Goal: Book appointment/travel/reservation

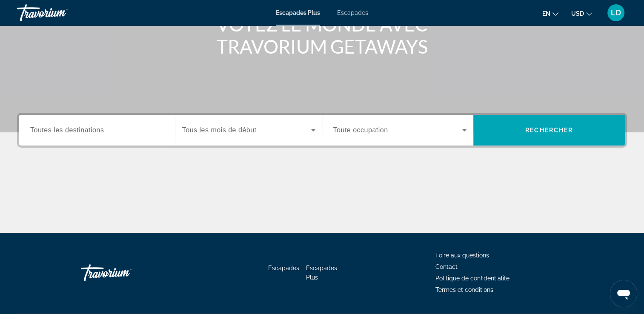
scroll to position [126, 0]
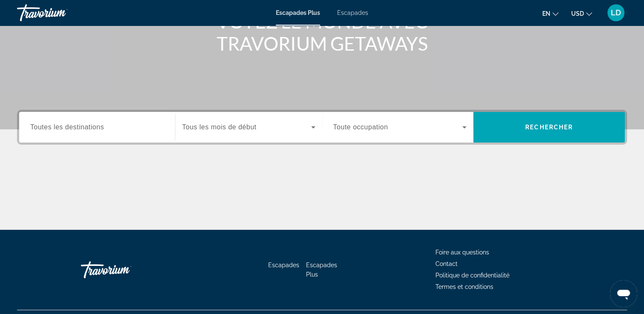
click at [68, 130] on span "Toutes les destinations" at bounding box center [67, 126] width 74 height 7
click at [68, 130] on input "Destination Toutes les destinations" at bounding box center [97, 128] width 134 height 10
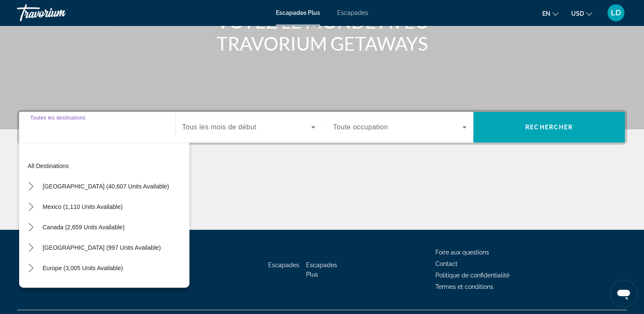
scroll to position [146, 0]
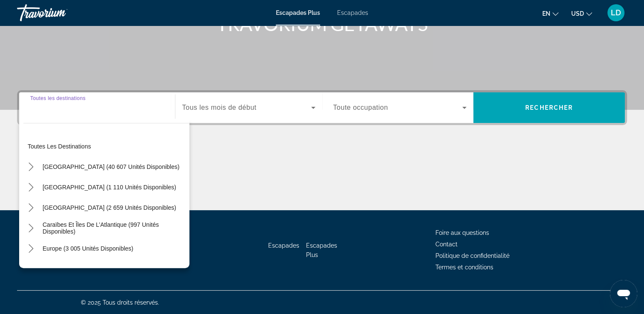
click at [70, 109] on input "Destination Toutes les destinations" at bounding box center [97, 108] width 134 height 10
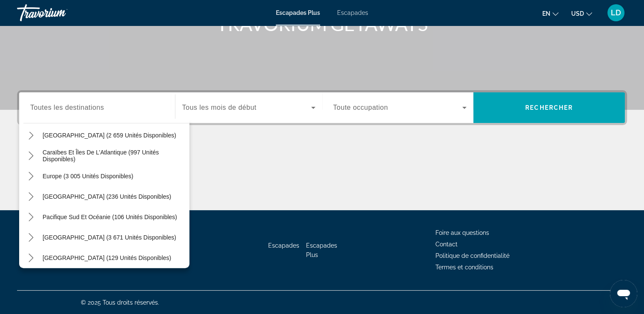
scroll to position [138, 0]
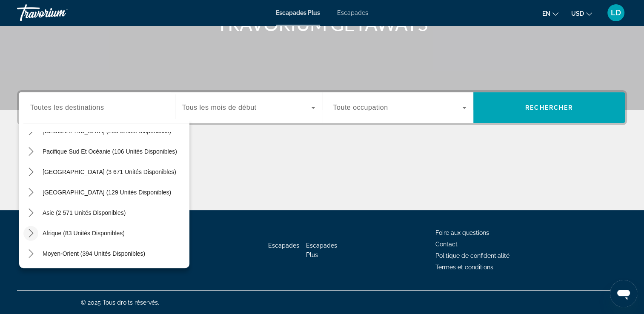
click at [31, 238] on mat-icon "Toggle Afrique (83 unités disponibles) sous-menu" at bounding box center [30, 233] width 15 height 15
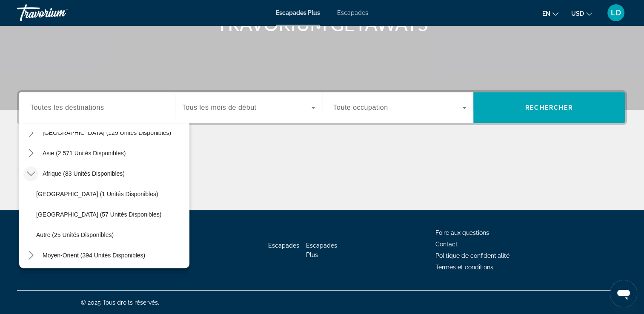
scroll to position [199, 0]
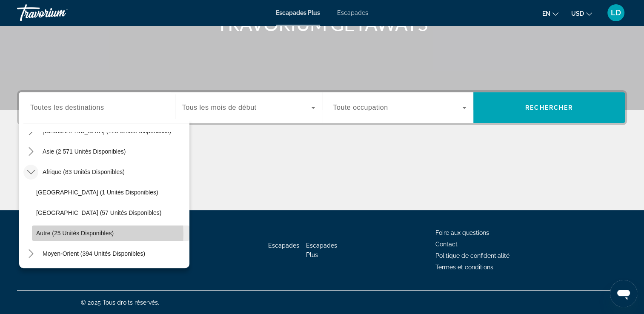
click at [75, 234] on span "Autre (25 unités disponibles)" at bounding box center [74, 233] width 77 height 7
type input "**********"
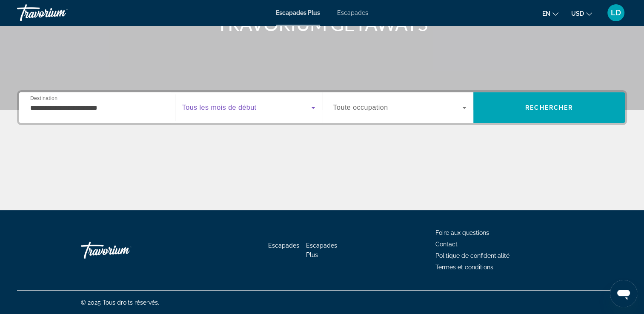
click at [303, 107] on span "Widget de recherche" at bounding box center [246, 108] width 129 height 10
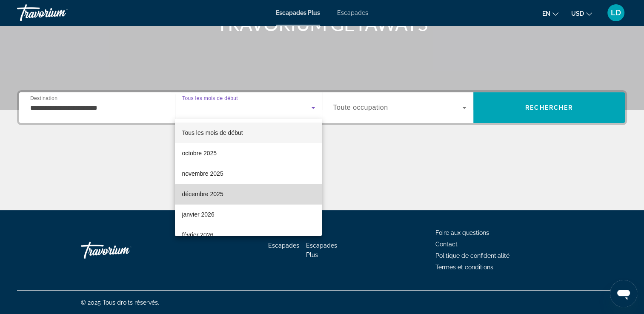
click at [273, 201] on mat-option "décembre 2025" at bounding box center [248, 194] width 147 height 20
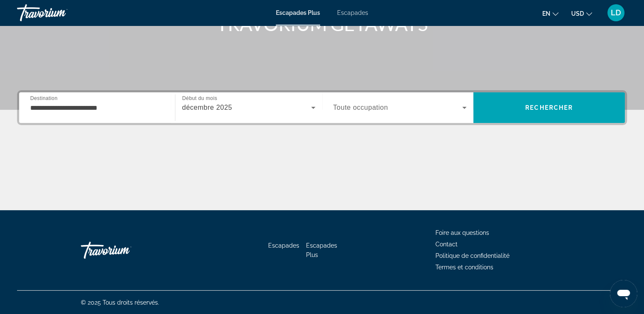
click at [383, 115] on div "Widget de recherche" at bounding box center [400, 108] width 134 height 24
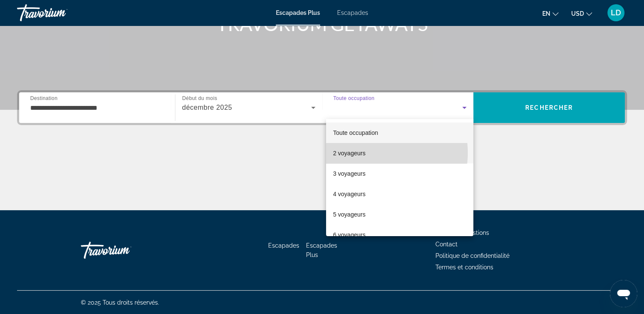
click at [378, 153] on mat-option "2 voyageurs" at bounding box center [399, 153] width 147 height 20
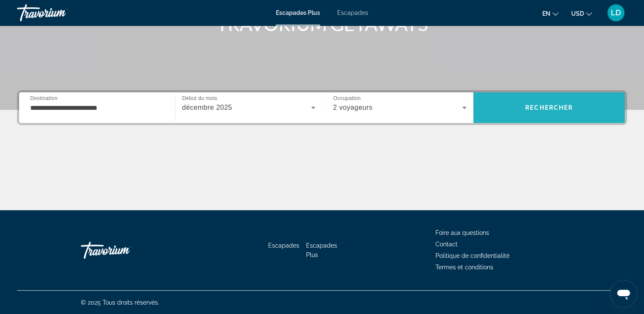
click at [556, 103] on span "Rechercher" at bounding box center [549, 107] width 152 height 20
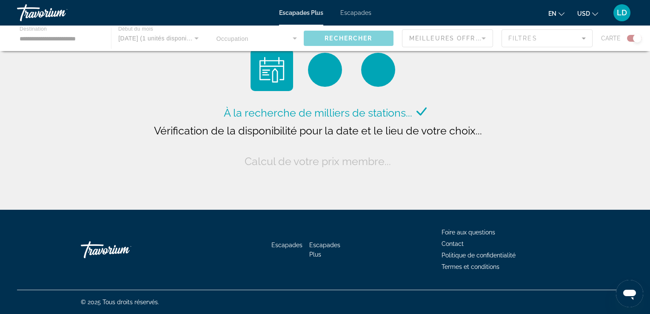
click at [595, 13] on icon "Changer de devise" at bounding box center [596, 14] width 6 height 6
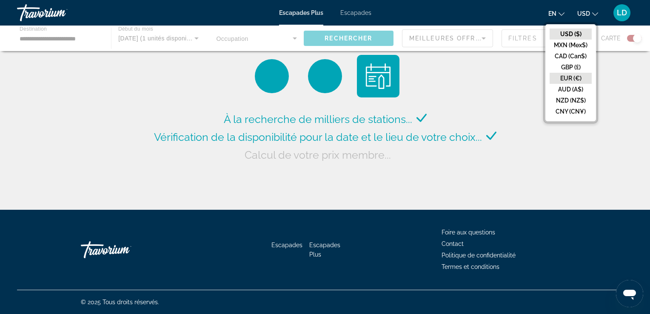
click at [568, 76] on button "EUR (€)" at bounding box center [571, 78] width 42 height 11
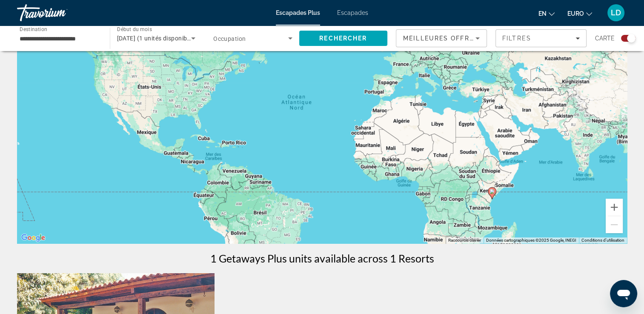
scroll to position [89, 0]
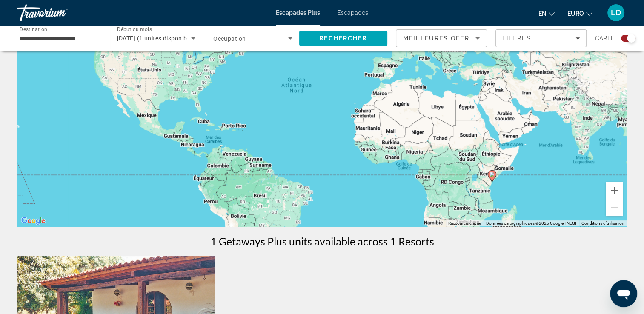
click at [459, 131] on div "Pour activer le glissement avec le clavier, appuyez sur Alt+Entrée. Une fois ce…" at bounding box center [322, 98] width 610 height 255
click at [619, 191] on button "Zoom avant" at bounding box center [614, 190] width 17 height 17
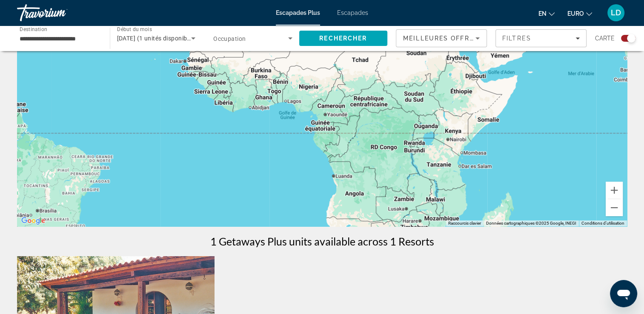
drag, startPoint x: 478, startPoint y: 147, endPoint x: 289, endPoint y: -30, distance: 258.4
click at [289, 0] on html "**********" at bounding box center [322, 68] width 644 height 314
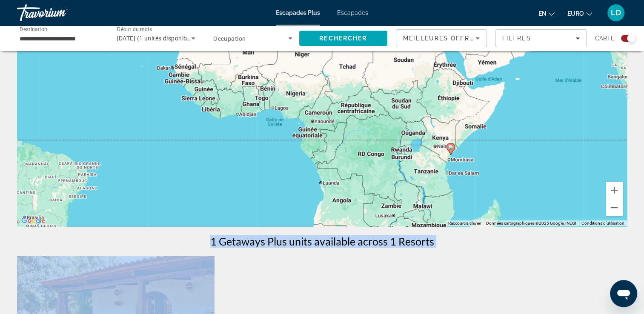
drag, startPoint x: 433, startPoint y: 93, endPoint x: 404, endPoint y: 251, distance: 160.4
click at [404, 251] on div "← Déplacement vers la gauche → Déplacement vers la droite ↑ Déplacement vers le…" at bounding box center [322, 267] width 644 height 592
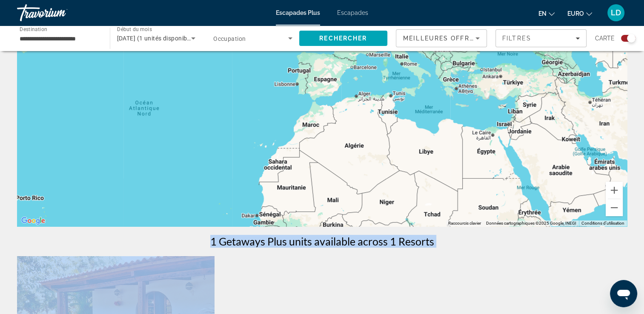
drag, startPoint x: 404, startPoint y: 251, endPoint x: 445, endPoint y: 267, distance: 43.8
click at [445, 267] on div "← Déplacement vers la gauche → Déplacement vers la droite ↑ Déplacement vers le…" at bounding box center [322, 267] width 644 height 592
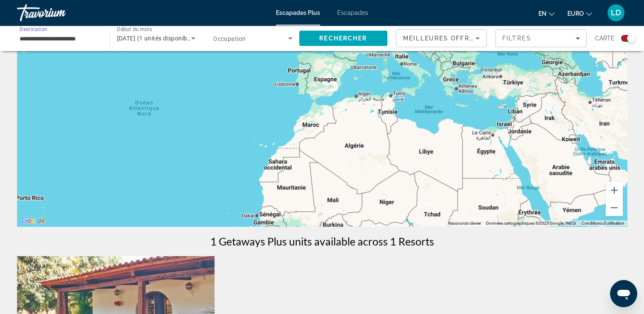
click at [70, 39] on input "**********" at bounding box center [59, 39] width 79 height 10
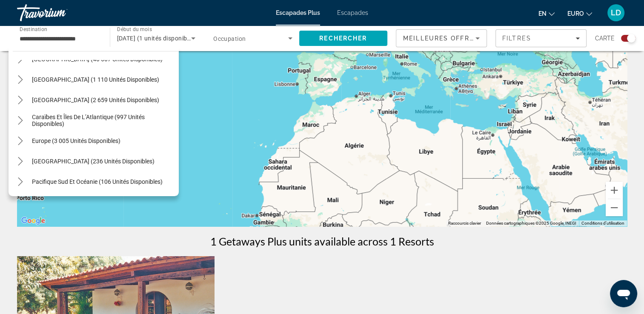
scroll to position [0, 0]
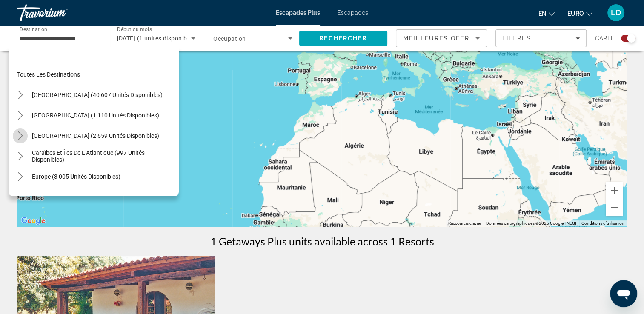
click at [23, 134] on icon "Toggle Canada (2 659 unités disponibles) sous-menu" at bounding box center [20, 136] width 9 height 9
click at [615, 15] on span "LD" at bounding box center [616, 13] width 10 height 9
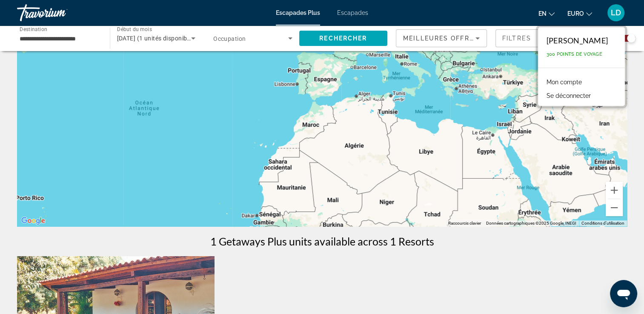
click at [615, 15] on span "LD" at bounding box center [616, 13] width 10 height 9
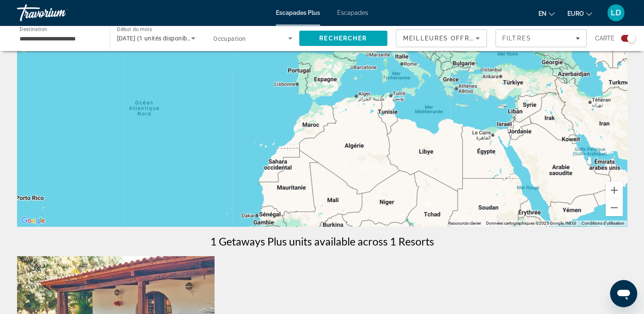
click at [623, 9] on div "LD" at bounding box center [615, 12] width 17 height 17
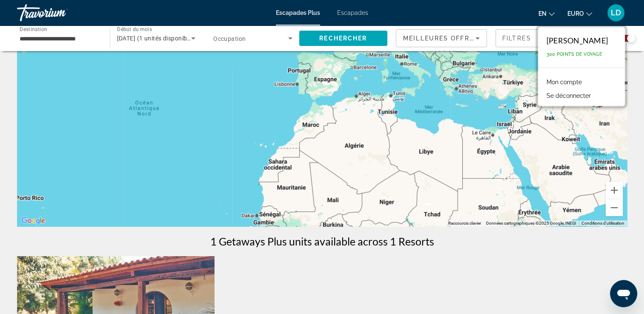
click at [61, 41] on input "**********" at bounding box center [59, 39] width 79 height 10
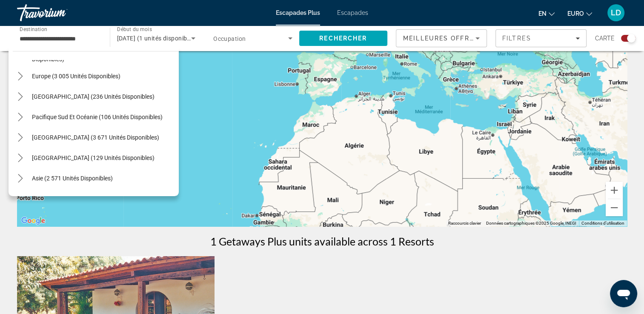
scroll to position [136, 0]
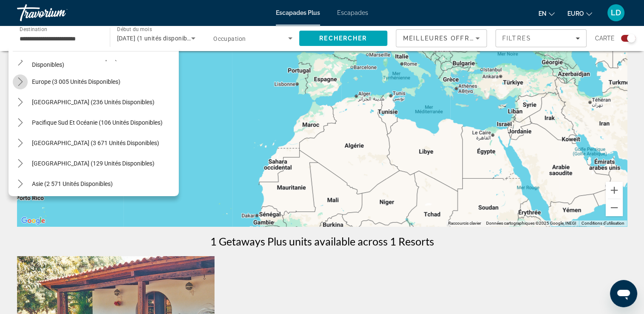
click at [21, 83] on icon "Toggle Europe (3 005 unités disponibles) sous-menu" at bounding box center [20, 81] width 9 height 9
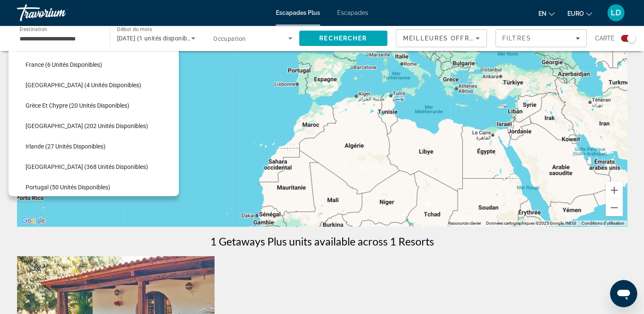
scroll to position [257, 0]
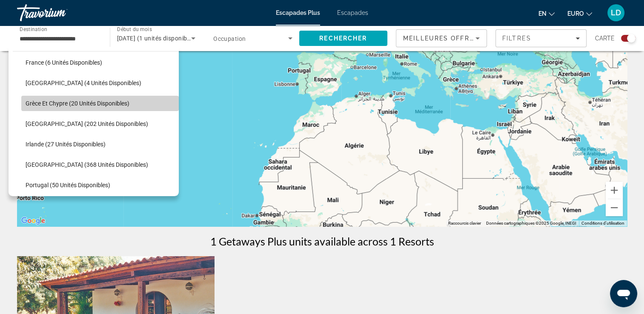
click at [121, 107] on span "Sélectionnez la destination : Grèce et Chypre (20 unités disponibles)" at bounding box center [100, 103] width 158 height 20
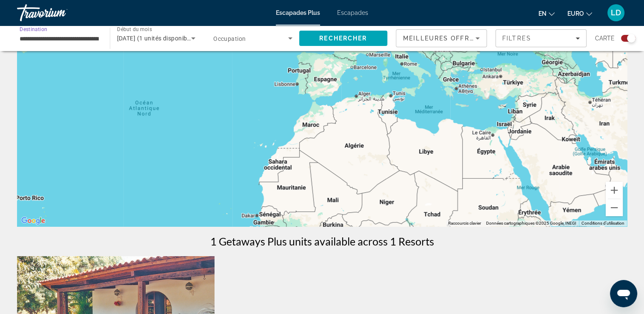
click at [272, 39] on span "Widget de recherche" at bounding box center [250, 38] width 75 height 10
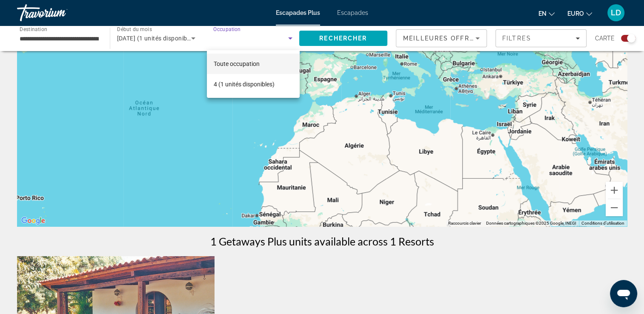
click at [327, 35] on div at bounding box center [322, 157] width 644 height 314
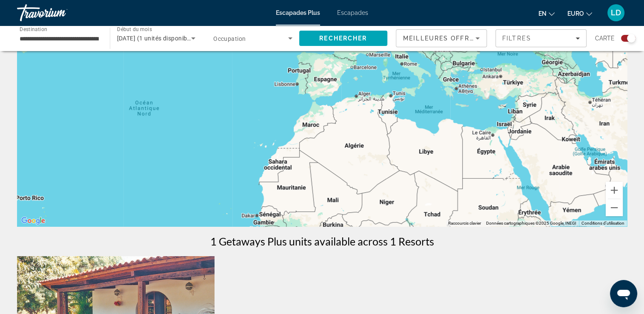
click at [287, 42] on icon "Widget de recherche" at bounding box center [290, 38] width 10 height 10
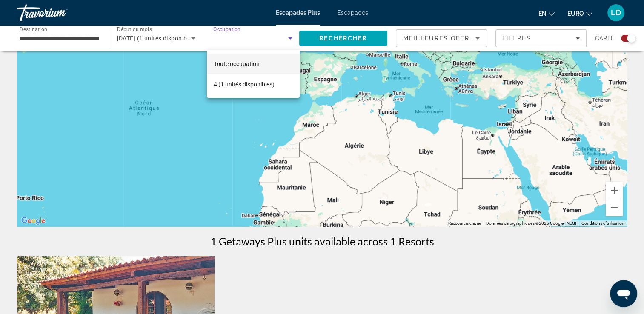
click at [285, 66] on mat-option "Toute occupation" at bounding box center [253, 64] width 93 height 20
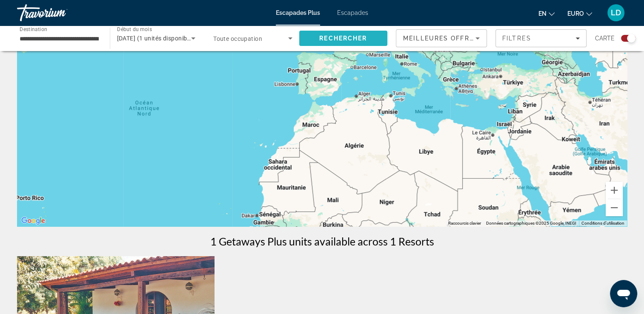
click at [350, 40] on span "Rechercher" at bounding box center [343, 38] width 48 height 7
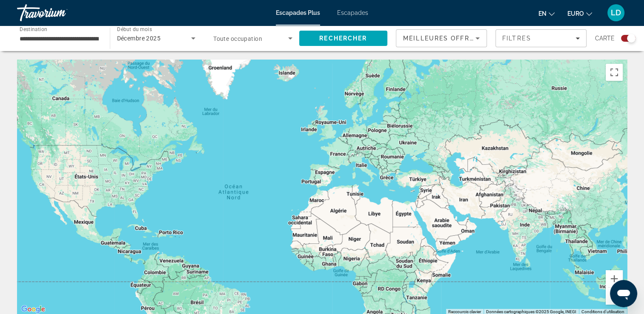
click at [625, 37] on div "Widget de recherche" at bounding box center [628, 38] width 14 height 7
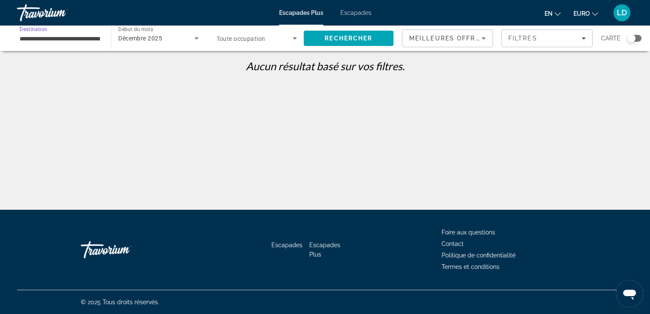
click at [76, 36] on input "**********" at bounding box center [60, 39] width 80 height 10
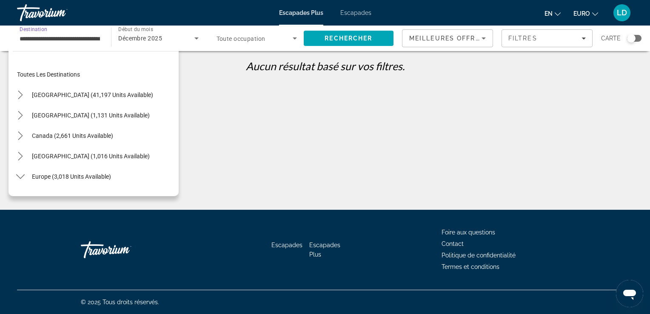
scroll to position [194, 0]
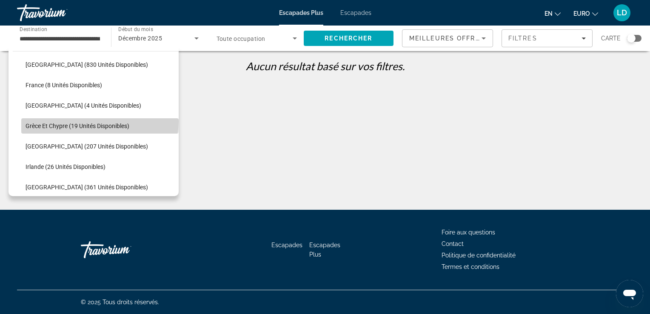
click at [100, 121] on span "Sélectionnez la destination : Grèce et Chypre (19 unités disponibles)" at bounding box center [100, 126] width 158 height 20
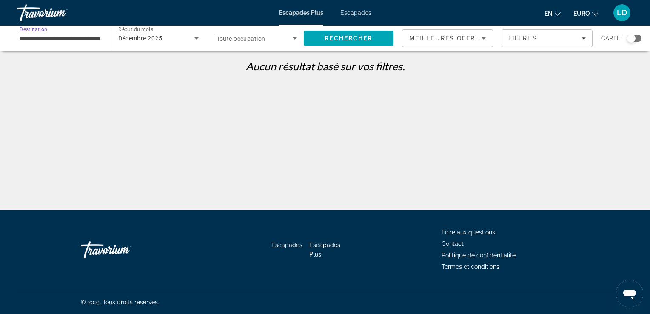
click at [69, 42] on input "**********" at bounding box center [60, 39] width 80 height 10
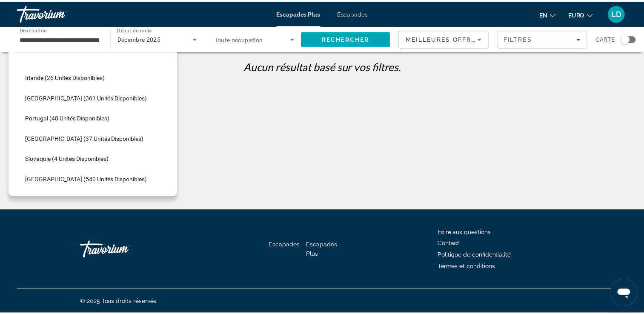
scroll to position [288, 0]
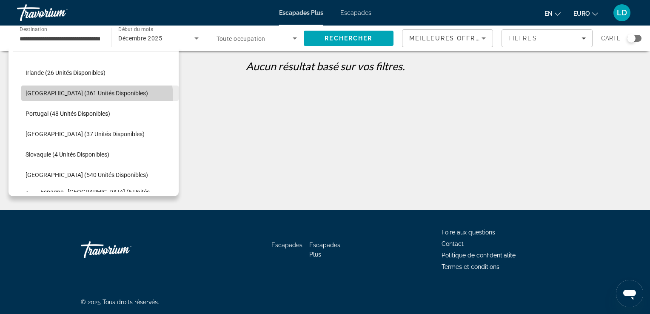
click at [89, 98] on span "Sélectionnez la destination : Italie (361 unités disponibles)" at bounding box center [100, 93] width 158 height 20
type input "**********"
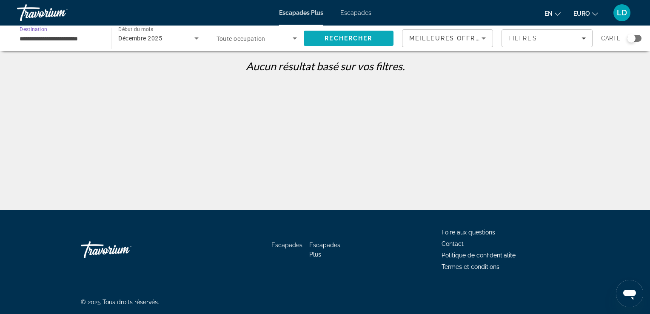
click at [373, 40] on span "Rechercher" at bounding box center [349, 38] width 48 height 7
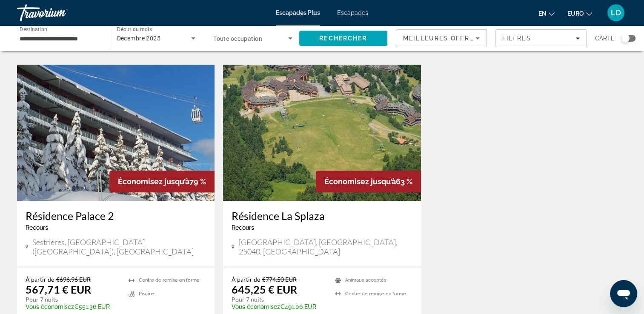
scroll to position [316, 0]
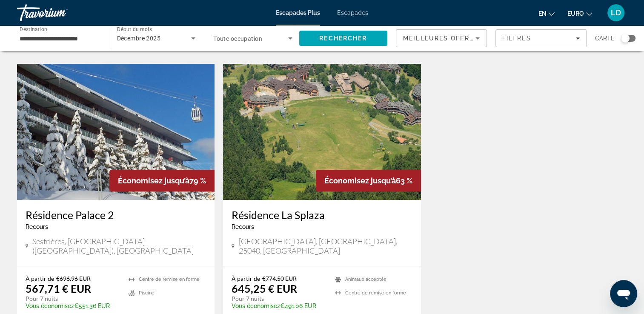
click at [631, 40] on div "Widget de recherche" at bounding box center [628, 38] width 14 height 7
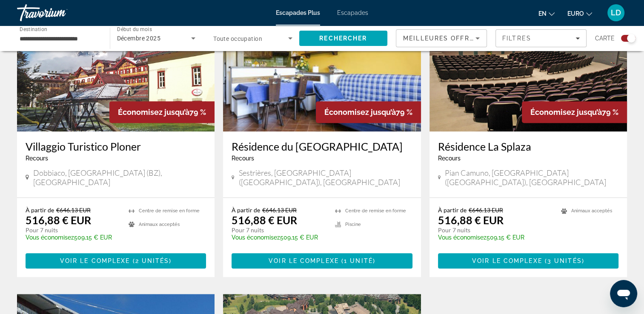
scroll to position [344, 0]
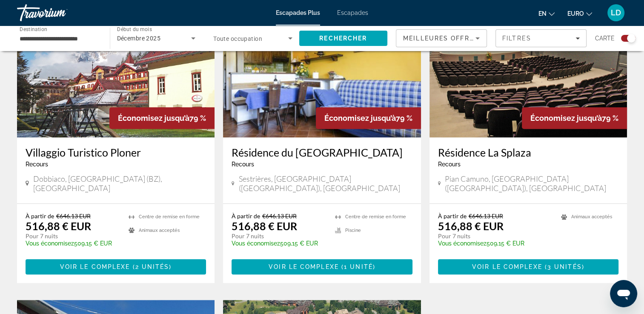
click at [623, 42] on div "Carte" at bounding box center [615, 38] width 40 height 18
click at [624, 39] on div "Widget de recherche" at bounding box center [628, 38] width 14 height 7
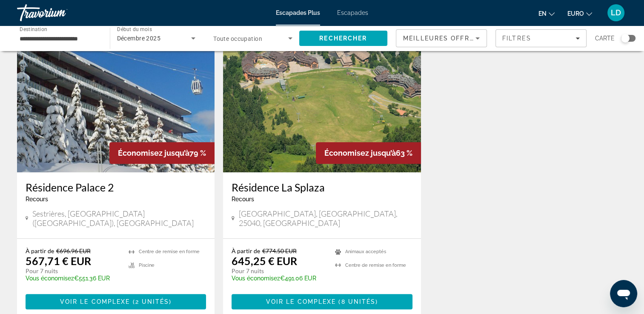
scroll to position [80, 0]
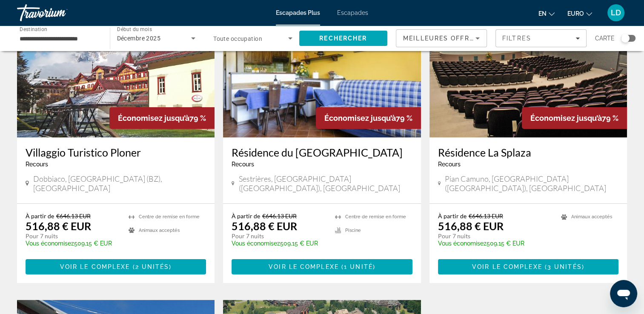
click at [632, 40] on div "Widget de recherche" at bounding box center [628, 38] width 14 height 7
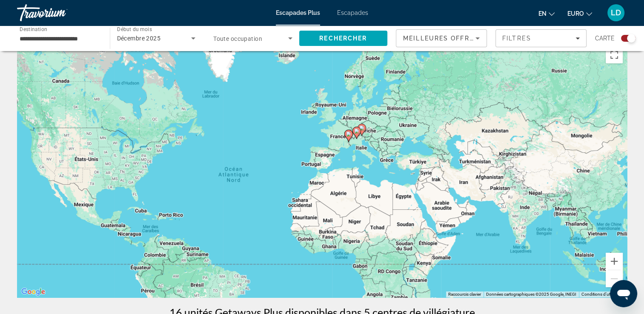
scroll to position [0, 0]
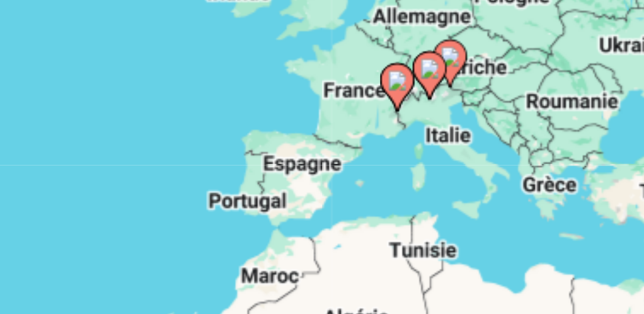
click at [349, 152] on image "Contenu principal" at bounding box center [348, 151] width 5 height 5
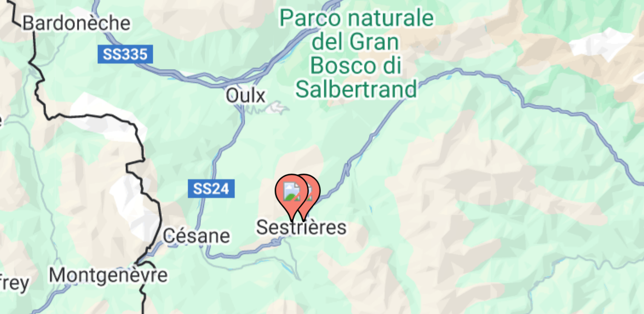
click at [322, 181] on image "Contenu principal" at bounding box center [322, 179] width 5 height 5
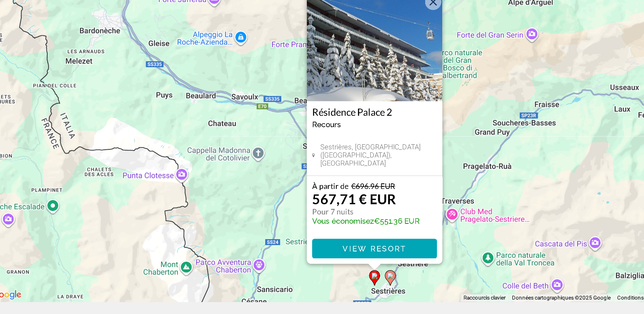
scroll to position [10, 0]
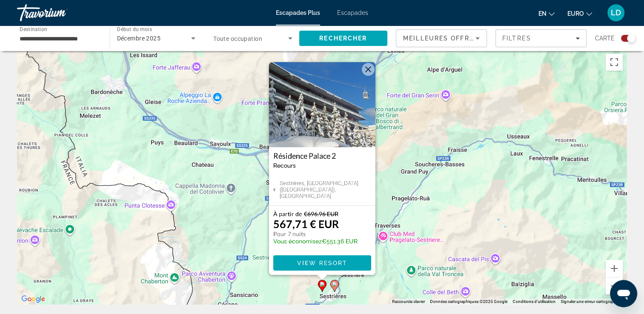
click at [367, 75] on button "Fermer" at bounding box center [368, 69] width 13 height 13
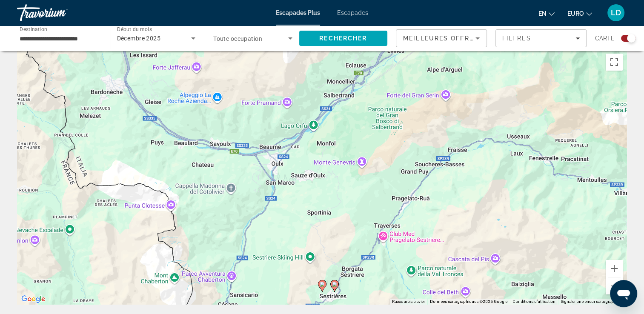
scroll to position [0, 0]
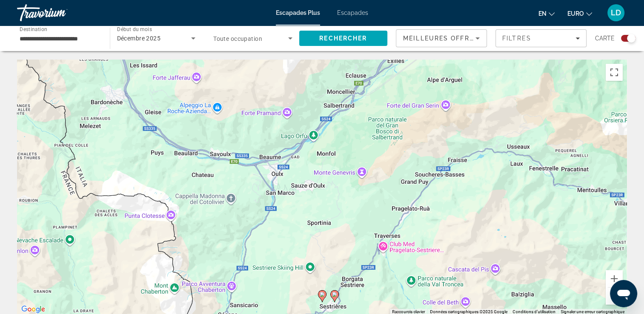
click at [622, 37] on div "Widget de recherche" at bounding box center [628, 38] width 14 height 7
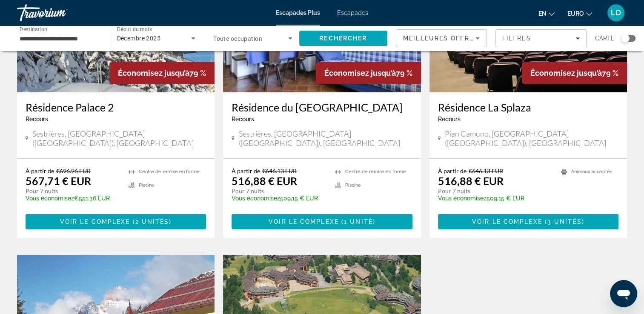
scroll to position [109, 0]
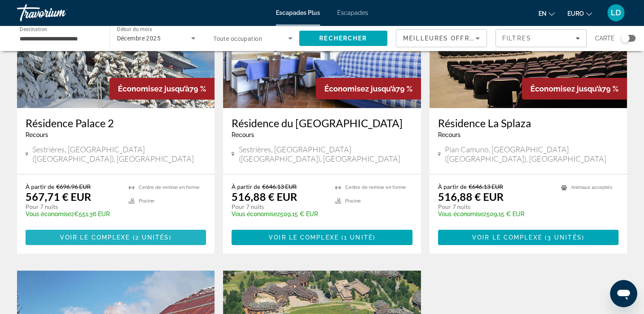
click at [112, 234] on span "Voir le complexe" at bounding box center [95, 237] width 70 height 7
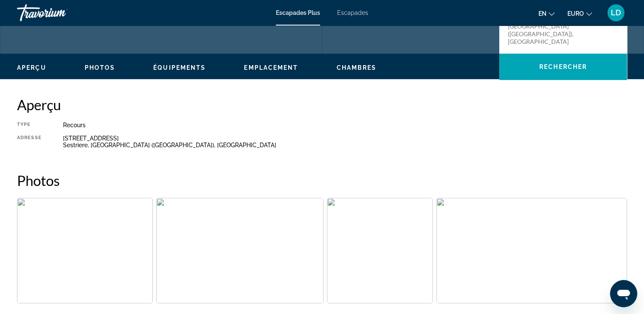
scroll to position [225, 0]
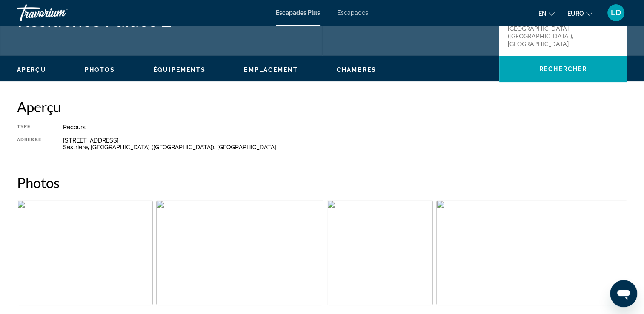
click at [100, 71] on span "Photos" at bounding box center [100, 69] width 31 height 7
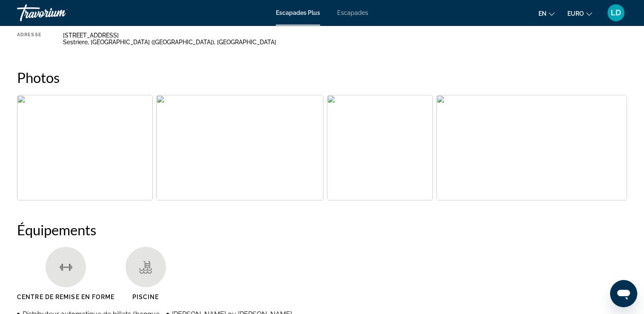
scroll to position [348, 0]
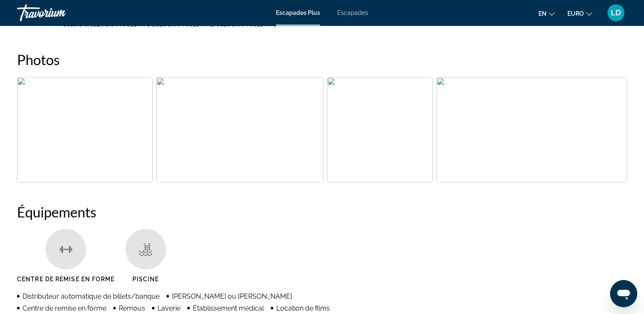
click at [96, 144] on img "Ouvrir le curseur d’image en plein écran" at bounding box center [85, 130] width 136 height 106
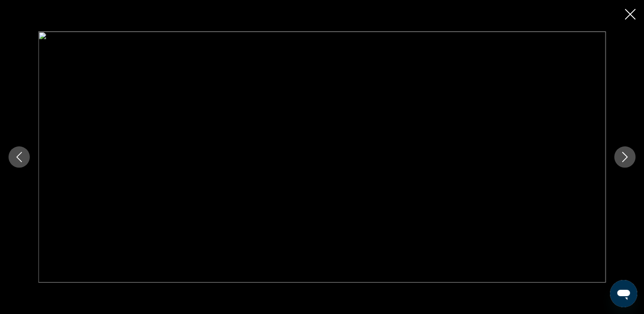
click at [630, 15] on icon "Fermer le diaporama" at bounding box center [630, 14] width 11 height 11
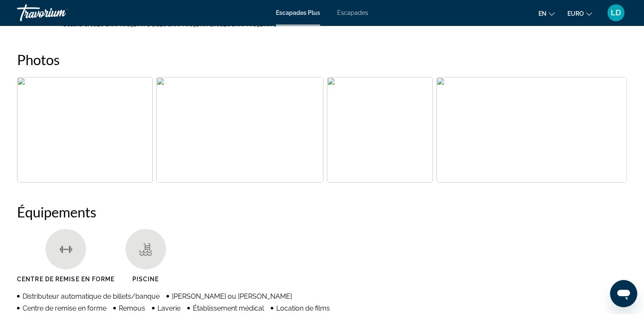
click at [461, 216] on h2 "Équipements" at bounding box center [322, 211] width 610 height 17
drag, startPoint x: 70, startPoint y: 132, endPoint x: 88, endPoint y: 124, distance: 19.1
click at [88, 124] on img "Ouvrir le curseur d’image en plein écran" at bounding box center [85, 130] width 136 height 106
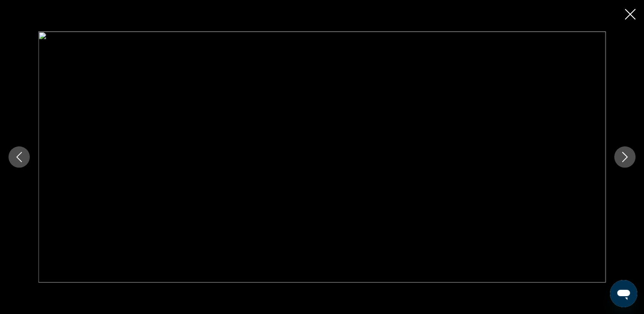
click at [633, 163] on button "Image suivante" at bounding box center [624, 156] width 21 height 21
click at [634, 15] on icon "Fermer le diaporama" at bounding box center [630, 14] width 11 height 11
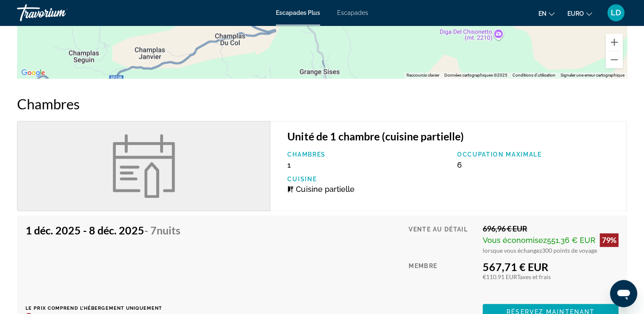
scroll to position [1311, 0]
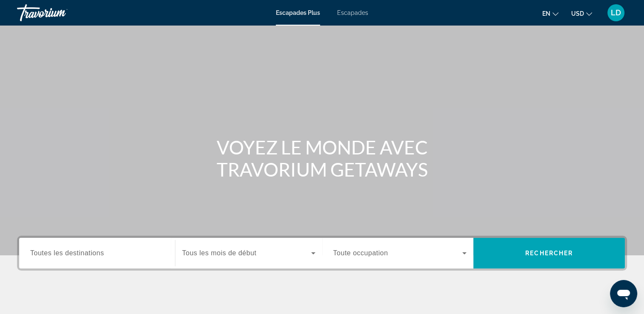
click at [83, 252] on span "Toutes les destinations" at bounding box center [67, 252] width 74 height 7
click at [83, 252] on input "Destination Toutes les destinations" at bounding box center [97, 254] width 134 height 10
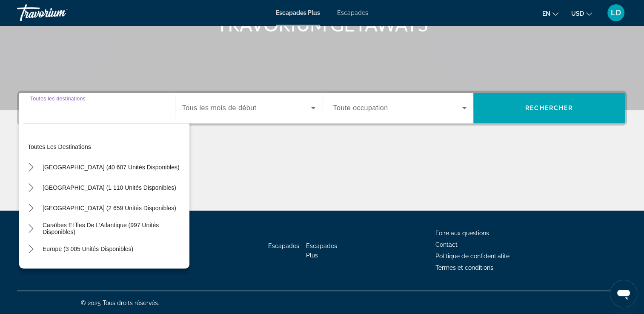
scroll to position [146, 0]
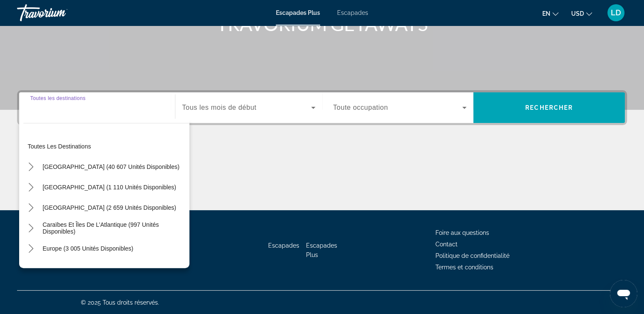
click at [68, 111] on input "Destination Toutes les destinations" at bounding box center [97, 108] width 134 height 10
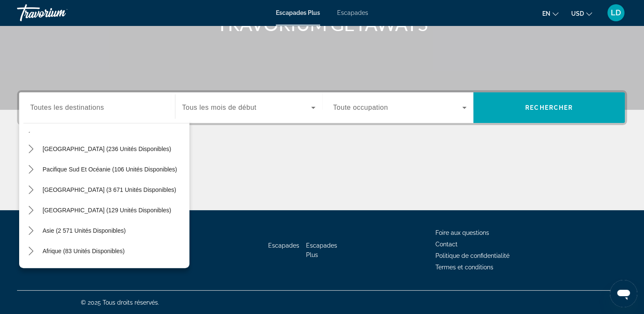
scroll to position [138, 0]
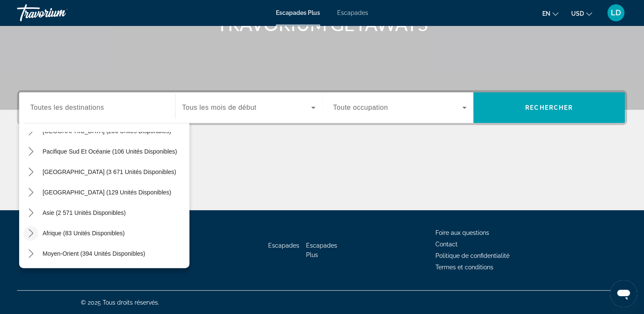
click at [31, 233] on icon "Toggle Afrique (83 unités disponibles) sous-menu" at bounding box center [31, 233] width 9 height 9
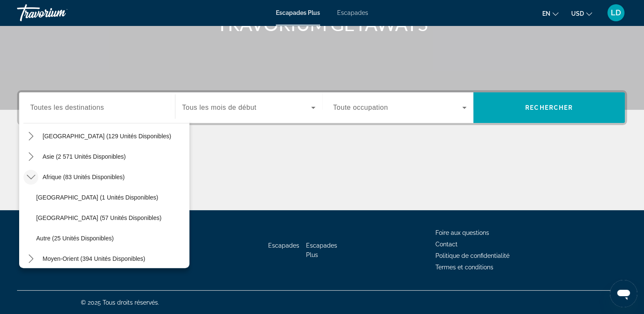
scroll to position [199, 0]
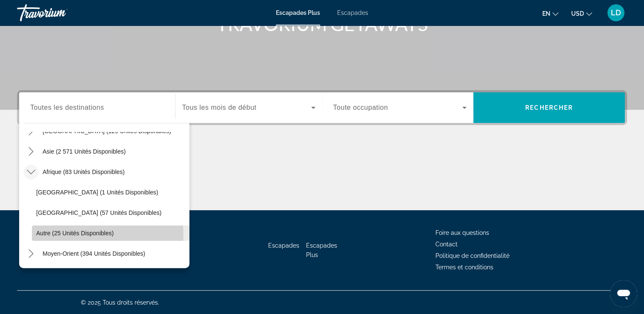
click at [99, 234] on span "Autre (25 unités disponibles)" at bounding box center [74, 233] width 77 height 7
type input "**********"
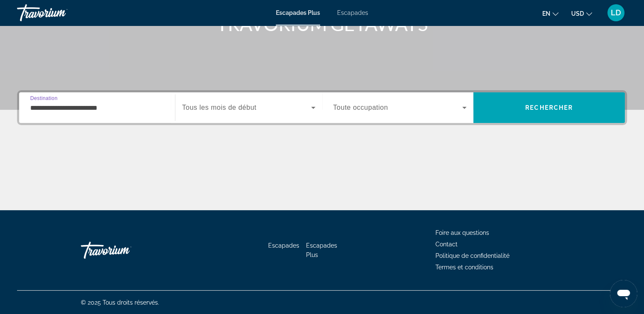
click at [219, 113] on div "Widget de recherche" at bounding box center [248, 108] width 133 height 24
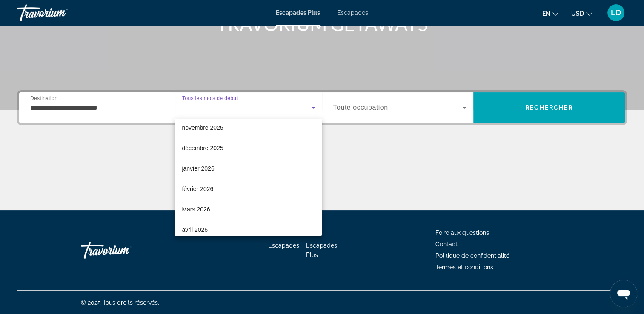
scroll to position [49, 0]
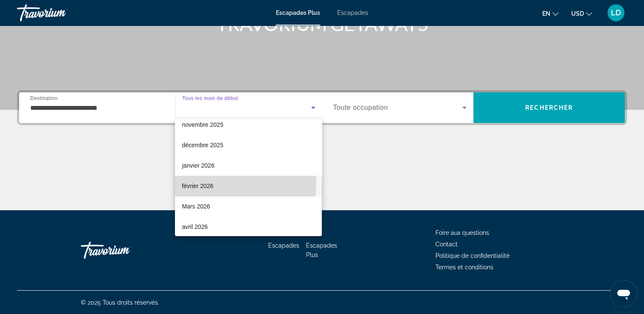
click at [217, 184] on mat-option "février 2026" at bounding box center [248, 186] width 147 height 20
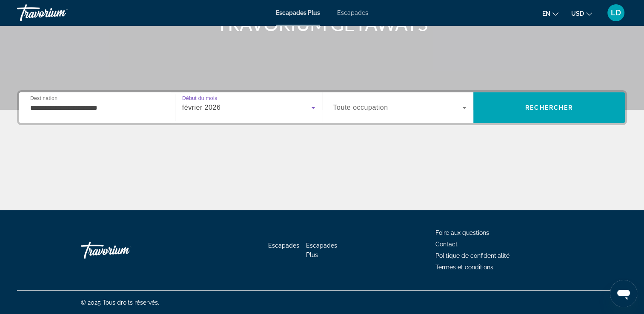
click at [350, 112] on span "Widget de recherche" at bounding box center [397, 108] width 129 height 10
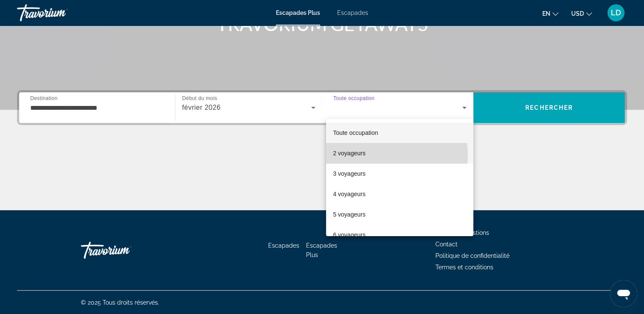
click at [362, 156] on font "2 voyageurs" at bounding box center [349, 153] width 32 height 7
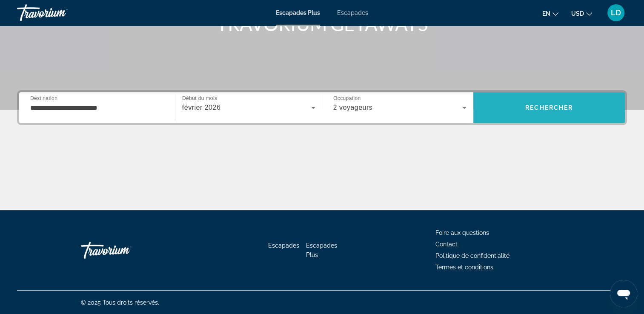
click at [536, 111] on span "Rechercher" at bounding box center [549, 107] width 152 height 20
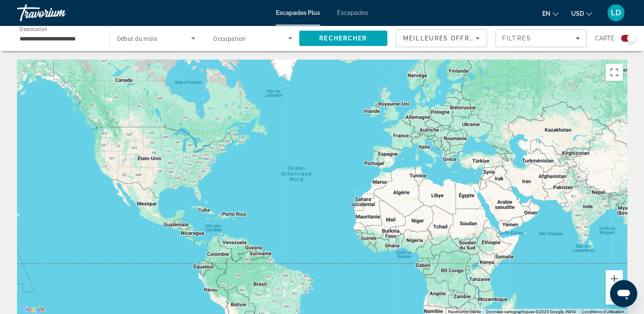
click at [584, 16] on button "USD USD ($) MXN (Mex$) CAD (Can$) GBP (£) EUR (€) AUD (A$) NZD (NZ$) CNY (CN¥)" at bounding box center [581, 13] width 21 height 12
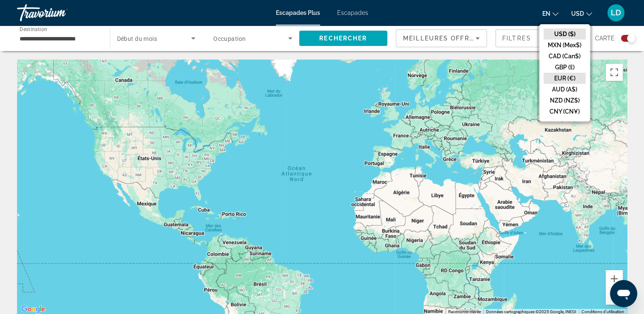
click at [570, 80] on button "EUR (€)" at bounding box center [565, 78] width 42 height 11
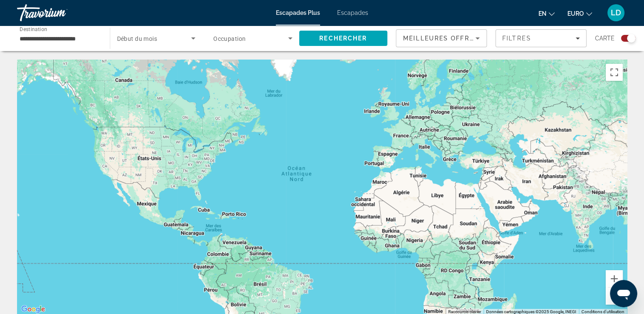
click at [624, 40] on div "Widget de recherche" at bounding box center [628, 38] width 14 height 7
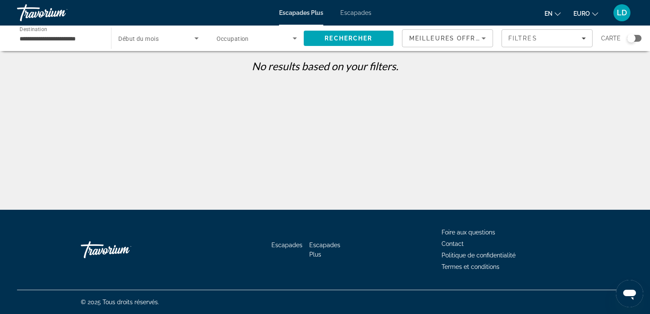
click at [153, 35] on span "Début du mois" at bounding box center [138, 38] width 40 height 7
click at [82, 40] on div at bounding box center [325, 157] width 650 height 314
click at [101, 36] on div "**********" at bounding box center [60, 38] width 94 height 24
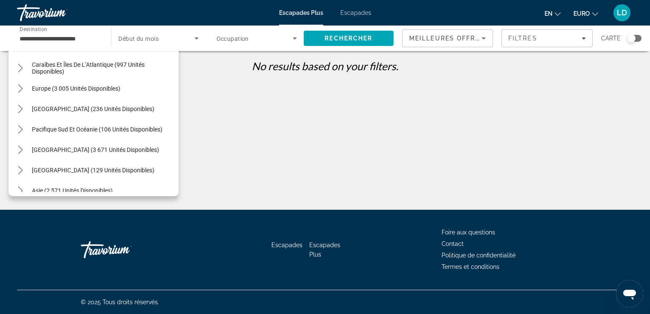
scroll to position [83, 0]
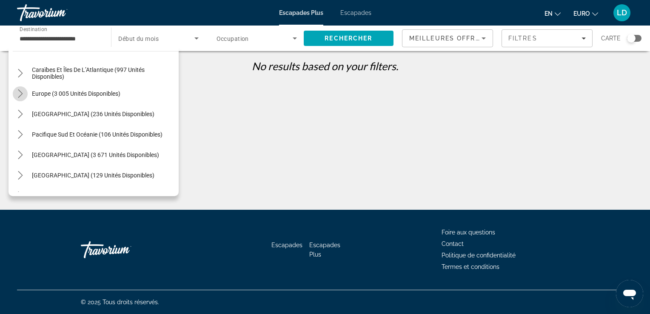
click at [20, 91] on icon "Toggle Europe (3 005 unités disponibles) sous-menu" at bounding box center [20, 93] width 5 height 9
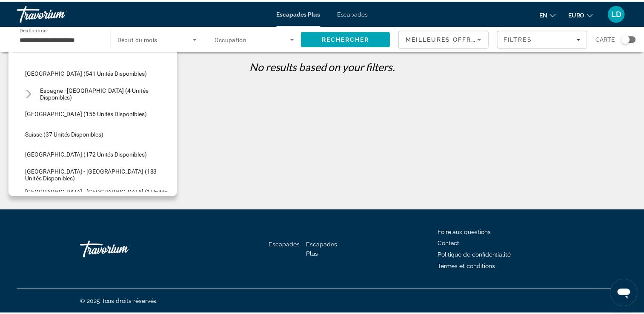
scroll to position [388, 0]
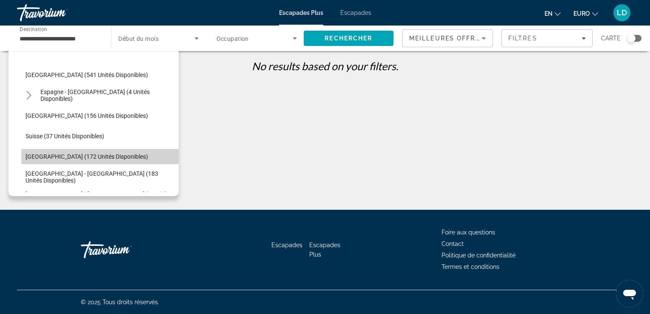
click at [104, 165] on span "Sélectionnez la destination : Turquie (172 unités disponibles)" at bounding box center [100, 156] width 158 height 20
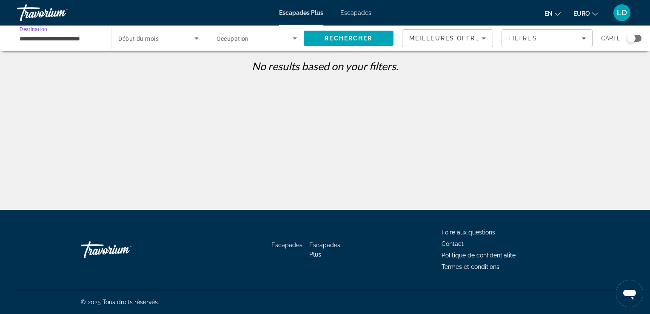
click at [145, 37] on span "Début du mois" at bounding box center [138, 38] width 40 height 7
click at [192, 40] on div at bounding box center [325, 157] width 650 height 314
click at [197, 41] on icon "Widget de recherche" at bounding box center [197, 38] width 10 height 10
click at [192, 63] on mat-option "Tous les mois de début" at bounding box center [159, 64] width 94 height 20
click at [288, 40] on span "Widget de recherche" at bounding box center [255, 38] width 76 height 10
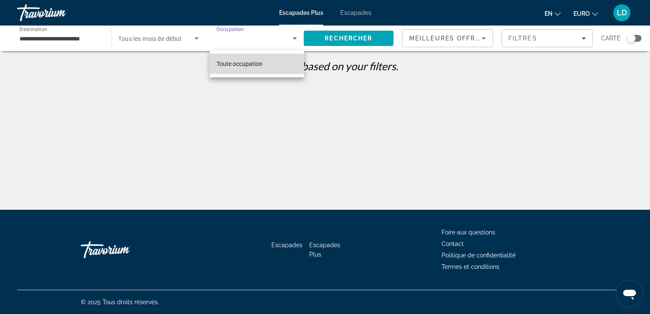
click at [269, 63] on mat-option "Toute occupation" at bounding box center [257, 64] width 95 height 20
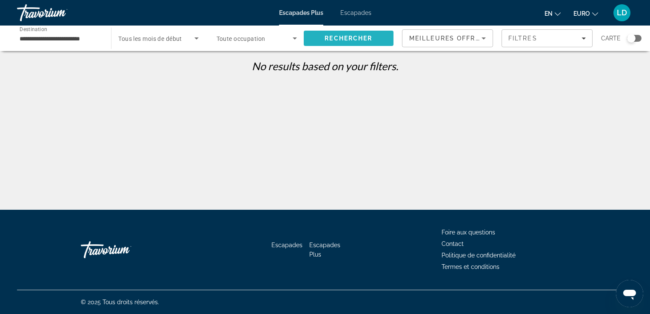
click at [345, 37] on span "Rechercher" at bounding box center [349, 38] width 48 height 7
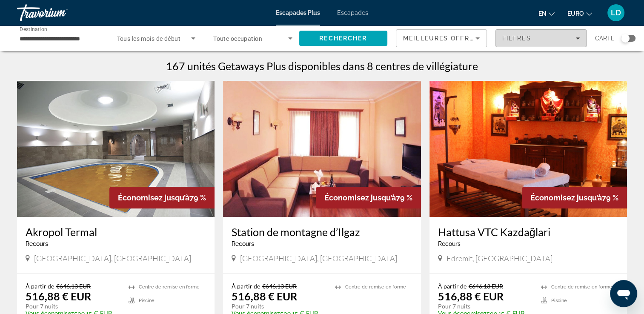
click at [535, 37] on div "Filtres" at bounding box center [540, 38] width 77 height 7
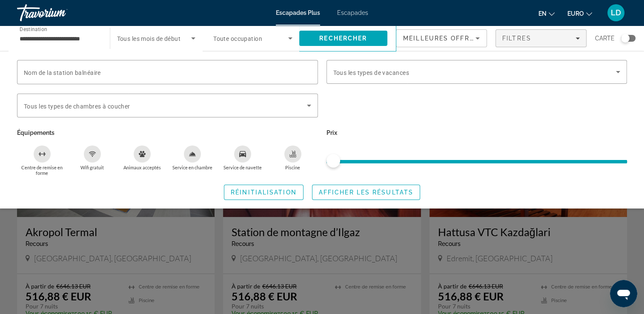
drag, startPoint x: 333, startPoint y: 160, endPoint x: 416, endPoint y: 168, distance: 83.4
click at [416, 168] on div "Prix" at bounding box center [476, 151] width 309 height 49
drag, startPoint x: 335, startPoint y: 162, endPoint x: 540, endPoint y: 155, distance: 205.3
click at [540, 160] on ngx-slider "ngx-slider" at bounding box center [477, 161] width 301 height 2
click at [531, 41] on div "Filtres" at bounding box center [540, 38] width 77 height 7
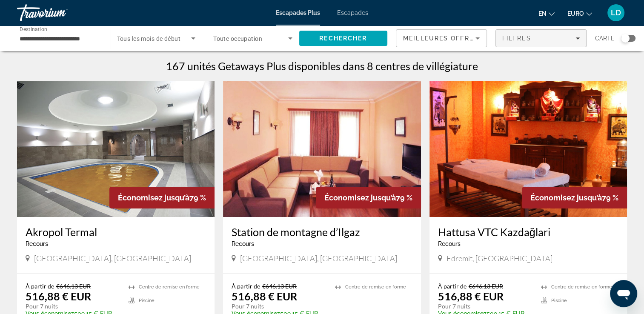
click at [531, 41] on div "Filtres" at bounding box center [540, 38] width 77 height 7
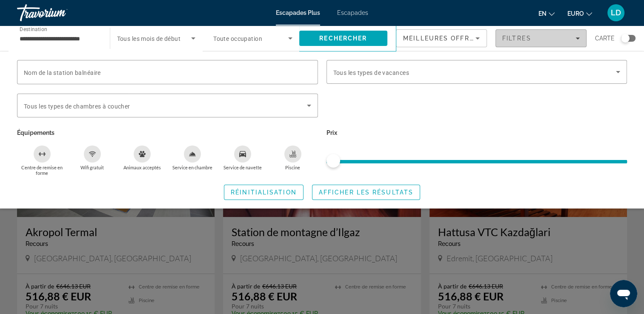
click at [531, 41] on div "Filtres" at bounding box center [540, 38] width 77 height 7
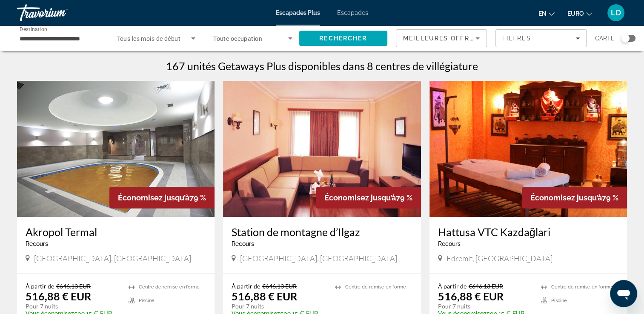
click at [630, 38] on div "Widget de recherche" at bounding box center [628, 38] width 14 height 7
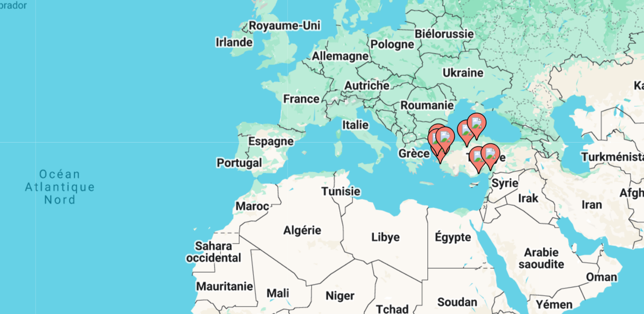
click at [477, 163] on icon "Contenu principal" at bounding box center [477, 162] width 8 height 11
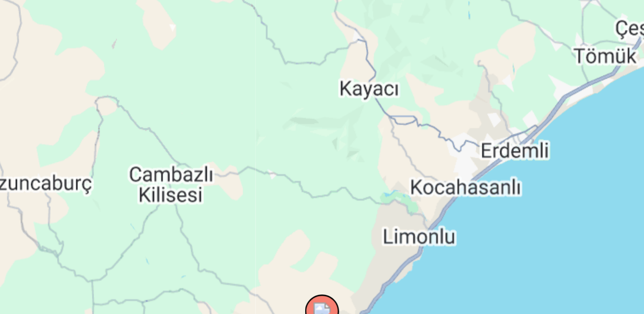
drag, startPoint x: 404, startPoint y: 159, endPoint x: 520, endPoint y: 180, distance: 118.0
click at [520, 180] on div "Pour activer le glissement avec le clavier, appuyez sur Alt+Entrée. Une fois ce…" at bounding box center [322, 187] width 610 height 255
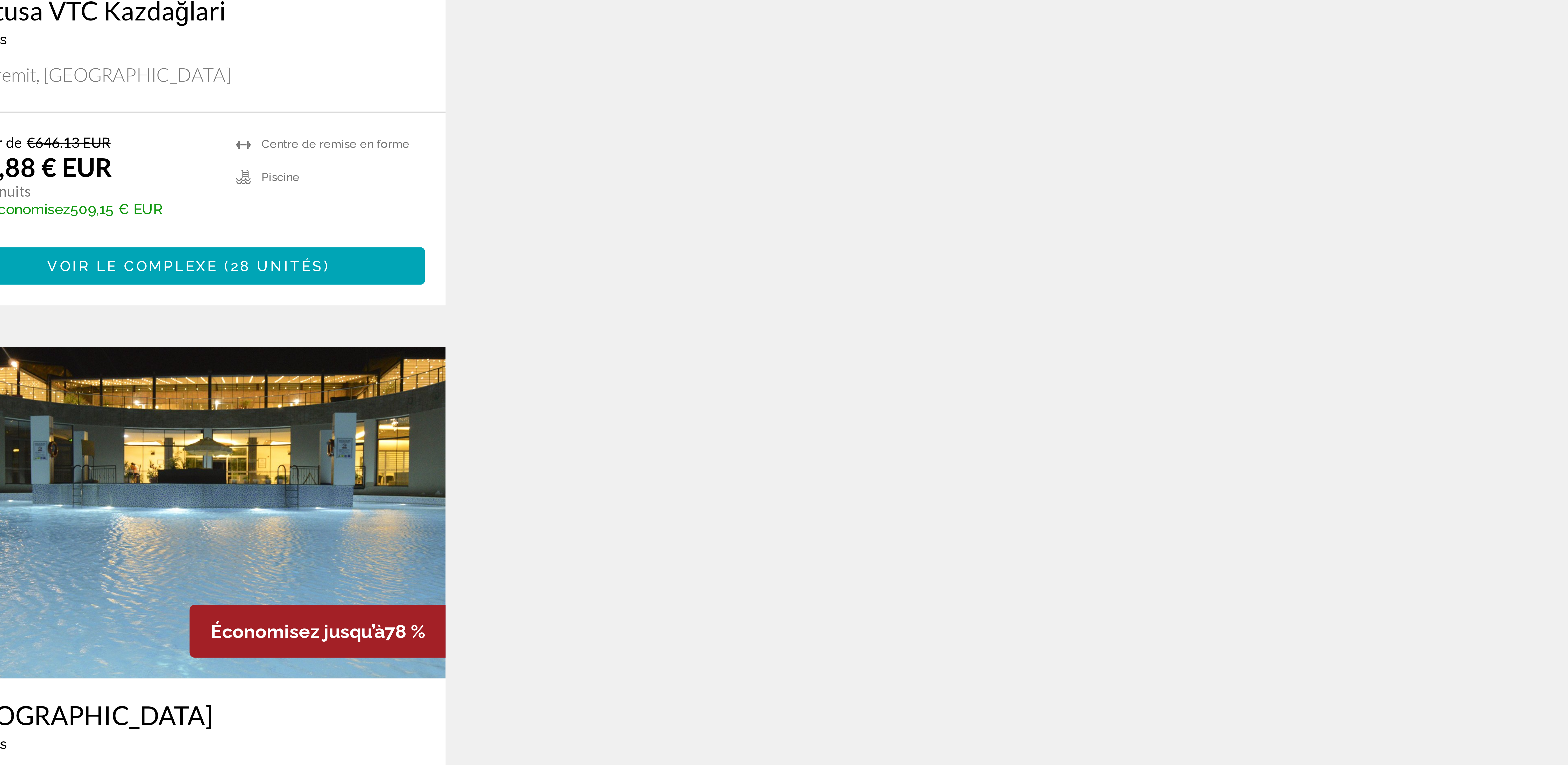
drag, startPoint x: 1129, startPoint y: 439, endPoint x: 1206, endPoint y: 453, distance: 78.3
click at [396, 191] on div "← Déplacement vers la gauche → Déplacement vers la droite ↑ Déplacement vers le…" at bounding box center [784, 393] width 1568 height 713
drag, startPoint x: 1015, startPoint y: 453, endPoint x: 1041, endPoint y: 449, distance: 26.3
click at [396, 191] on div "← Déplacement vers la gauche → Déplacement vers la droite ↑ Déplacement vers le…" at bounding box center [784, 393] width 1568 height 713
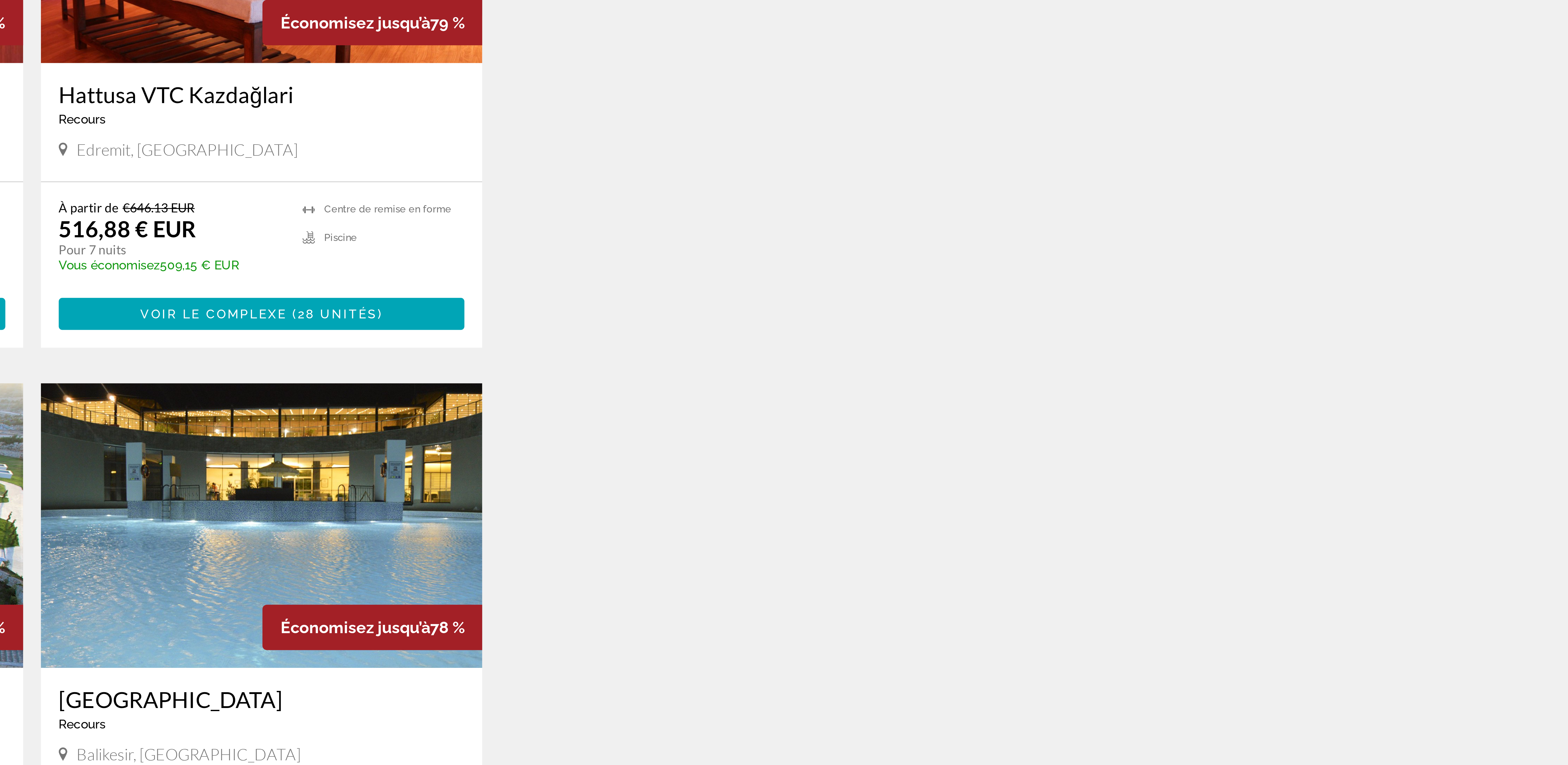
click at [396, 191] on div "← Déplacement vers la gauche → Déplacement vers la droite ↑ Déplacement vers le…" at bounding box center [784, 393] width 1568 height 713
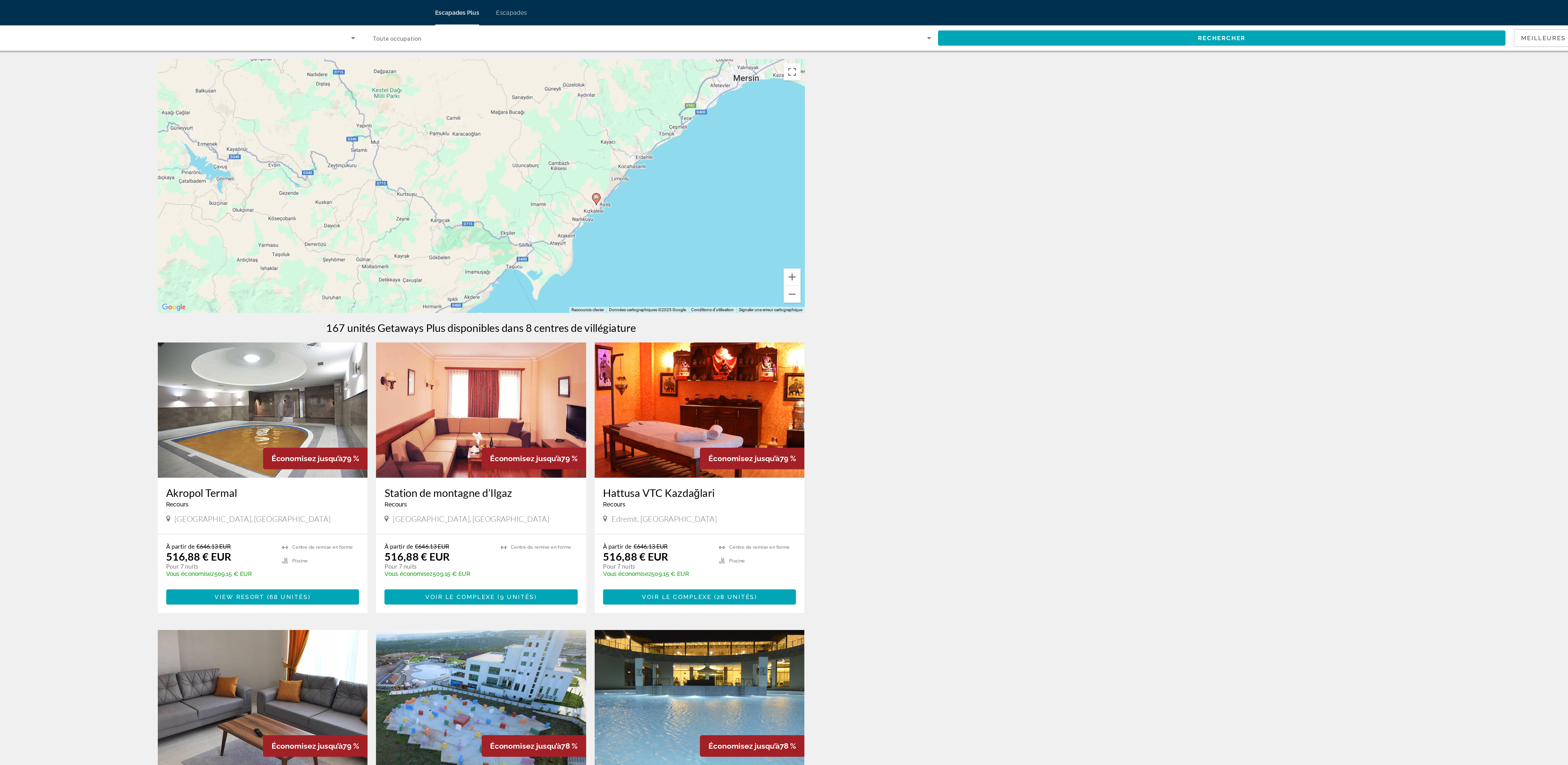
click at [396, 125] on div "Pour activer le glissement avec le clavier, appuyez sur Alt+Entrée. Une fois ce…" at bounding box center [784, 114] width 396 height 155
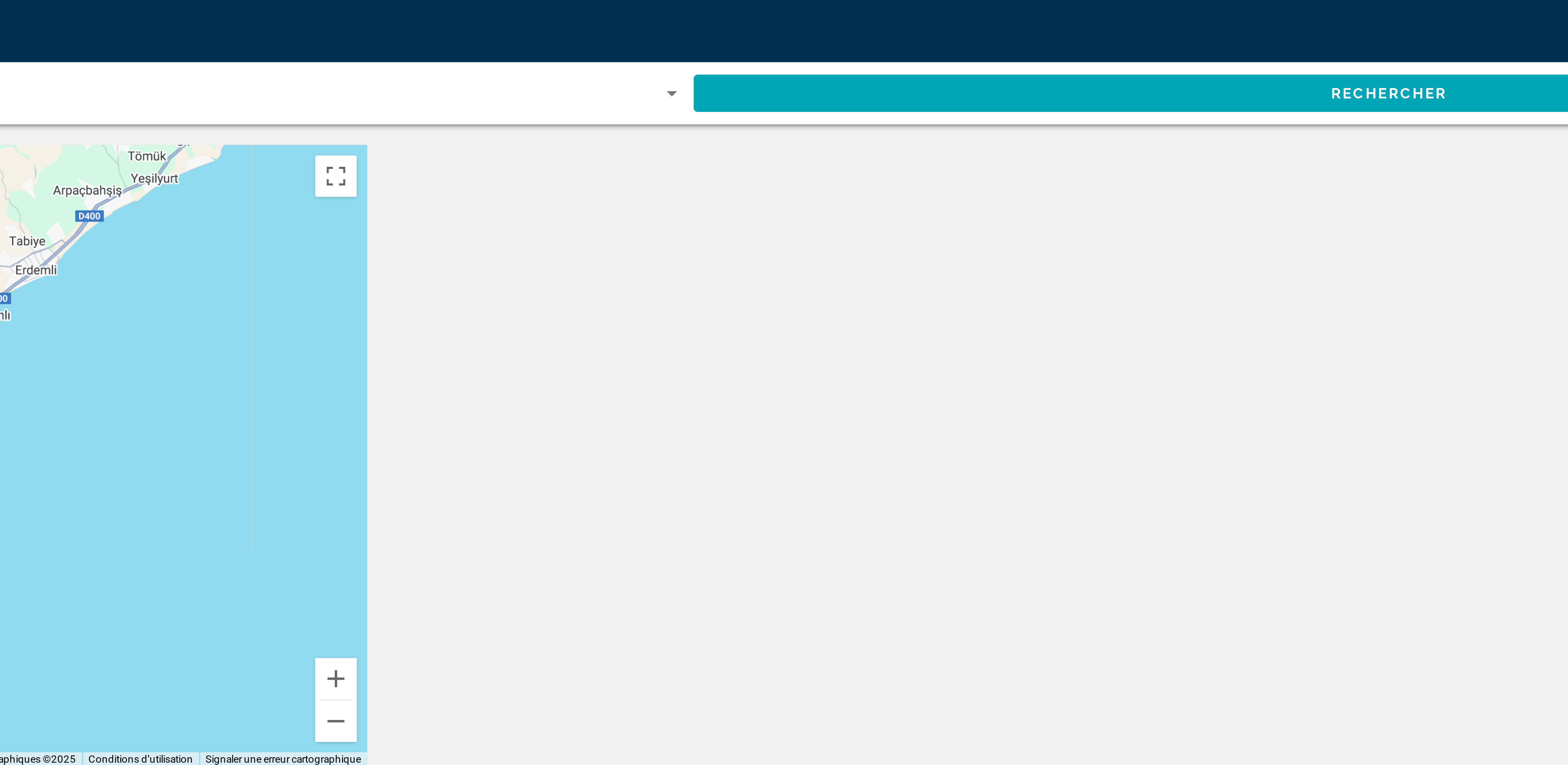
drag, startPoint x: 1040, startPoint y: 162, endPoint x: 1163, endPoint y: 158, distance: 123.1
click at [396, 158] on div "← Déplacement vers la gauche → Déplacement vers la droite ↑ Déplacement vers le…" at bounding box center [784, 393] width 1568 height 713
click at [396, 141] on div "← Déplacement vers la gauche → Déplacement vers la droite ↑ Déplacement vers le…" at bounding box center [784, 393] width 1568 height 713
click at [396, 23] on span "Widget de recherche" at bounding box center [887, 23] width 340 height 6
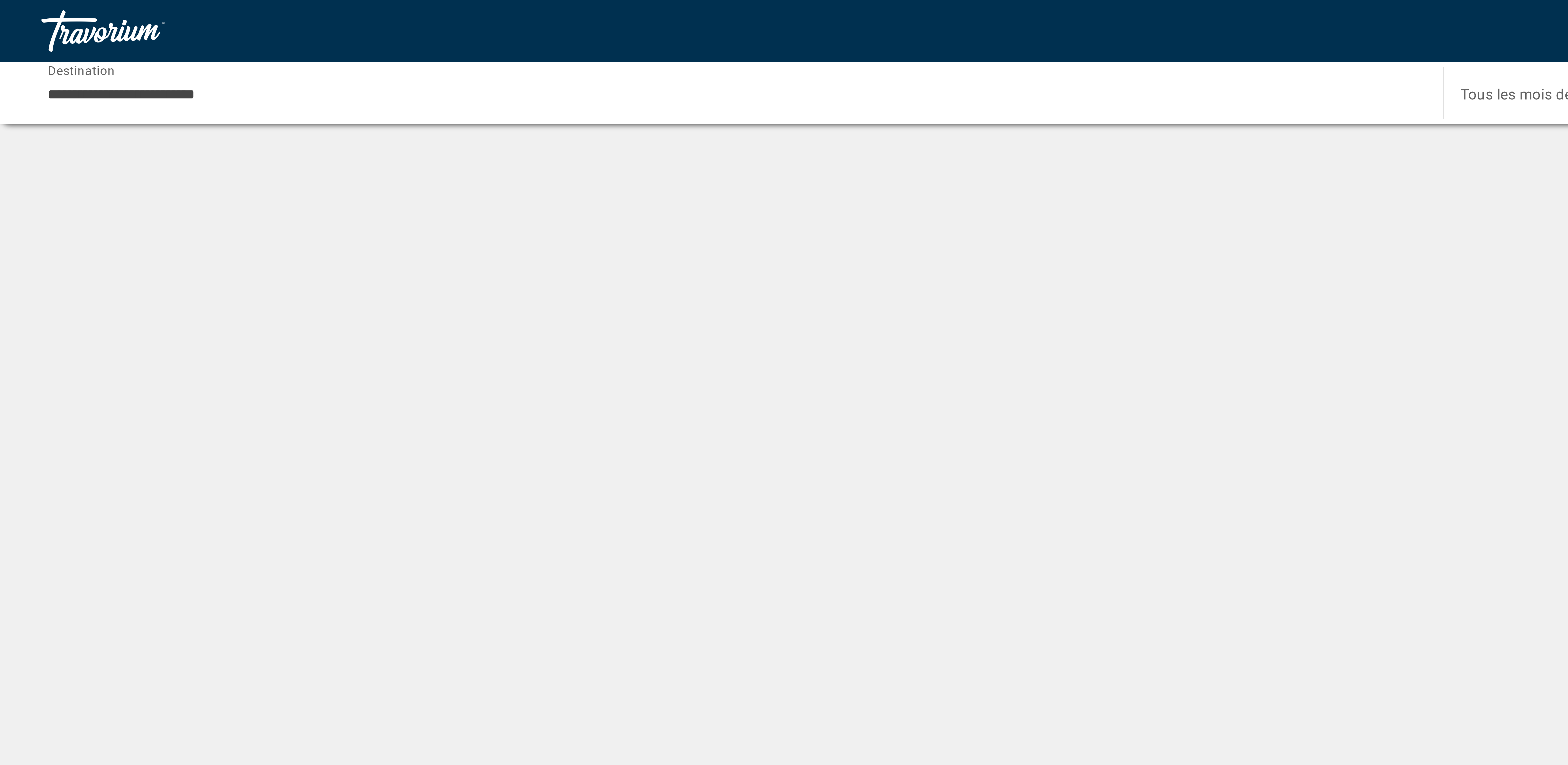
click at [158, 97] on div at bounding box center [784, 382] width 1568 height 765
click at [273, 23] on input "**********" at bounding box center [183, 24] width 342 height 6
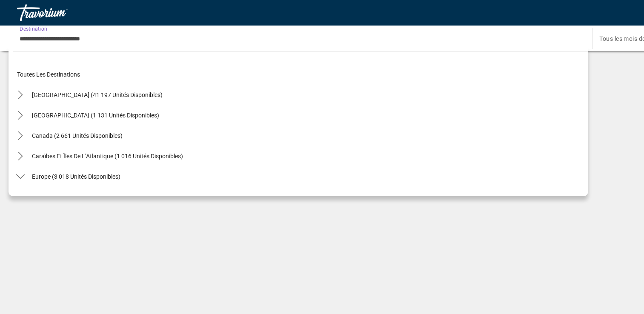
scroll to position [418, 0]
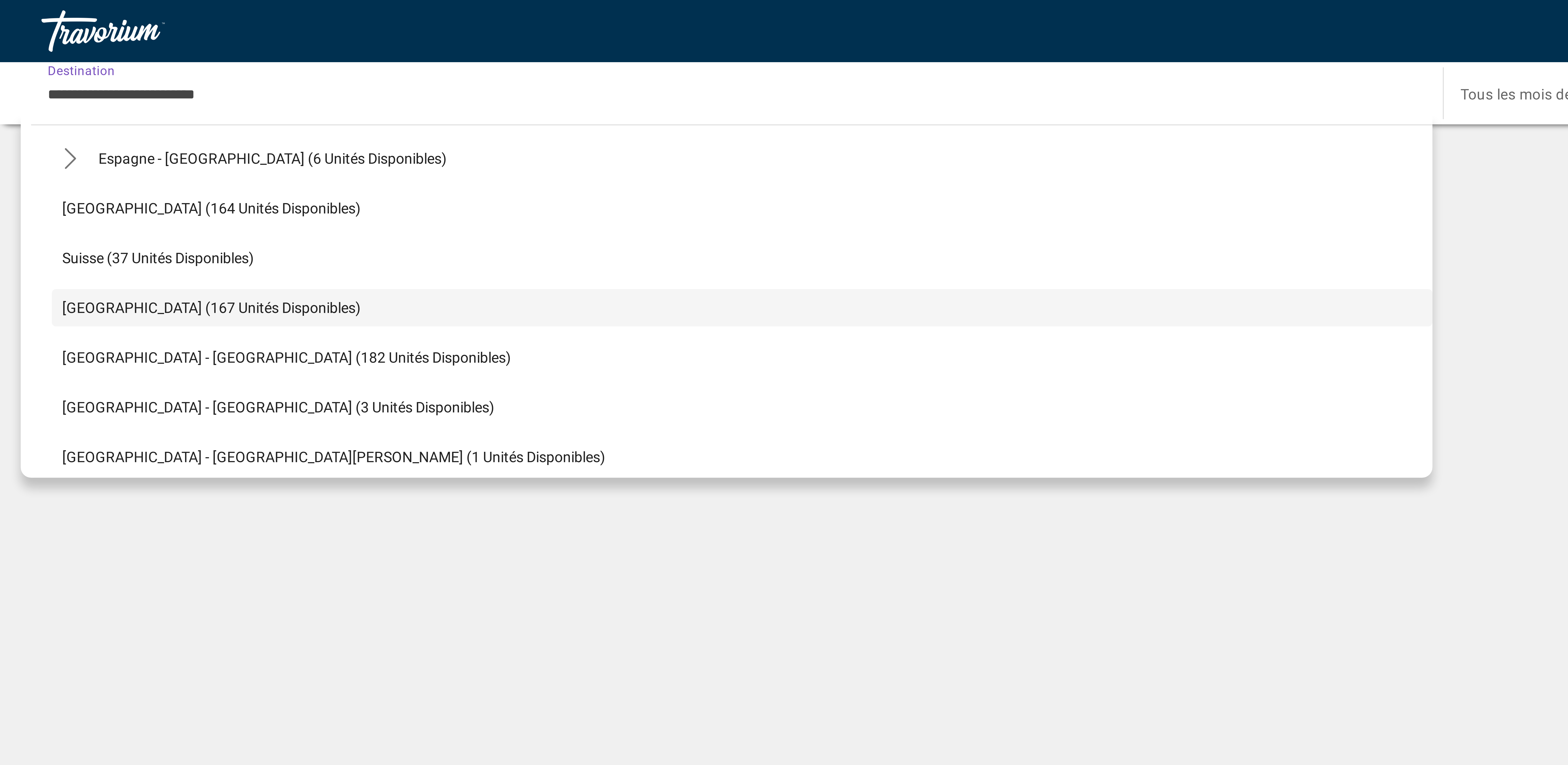
click at [171, 148] on div "← Déplacement vers la gauche → Déplacement vers la droite ↑ Déplacement vers le…" at bounding box center [784, 393] width 1568 height 713
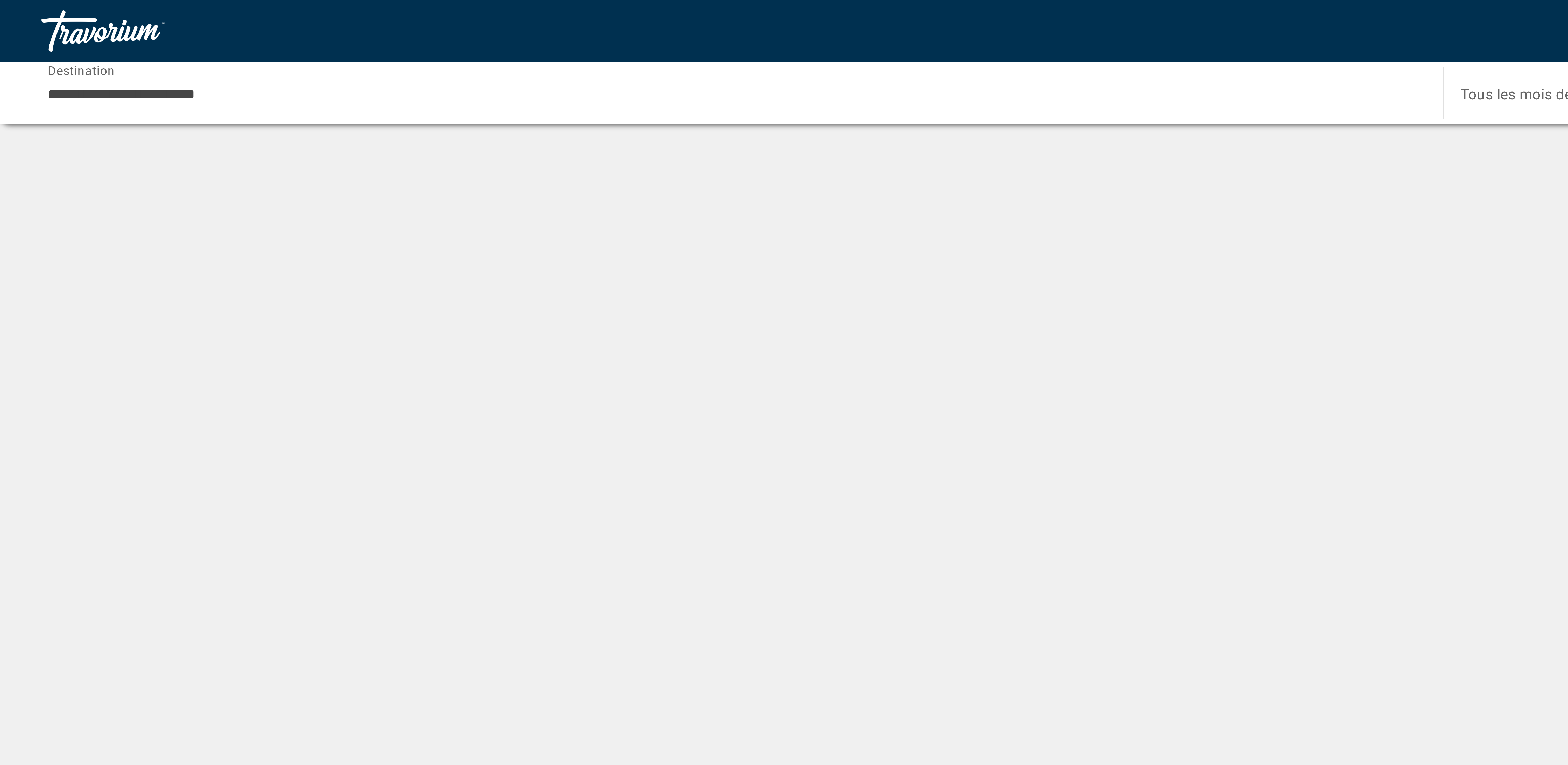
click at [288, 148] on div "← Déplacement vers la gauche → Déplacement vers la droite ↑ Déplacement vers le…" at bounding box center [784, 393] width 1568 height 713
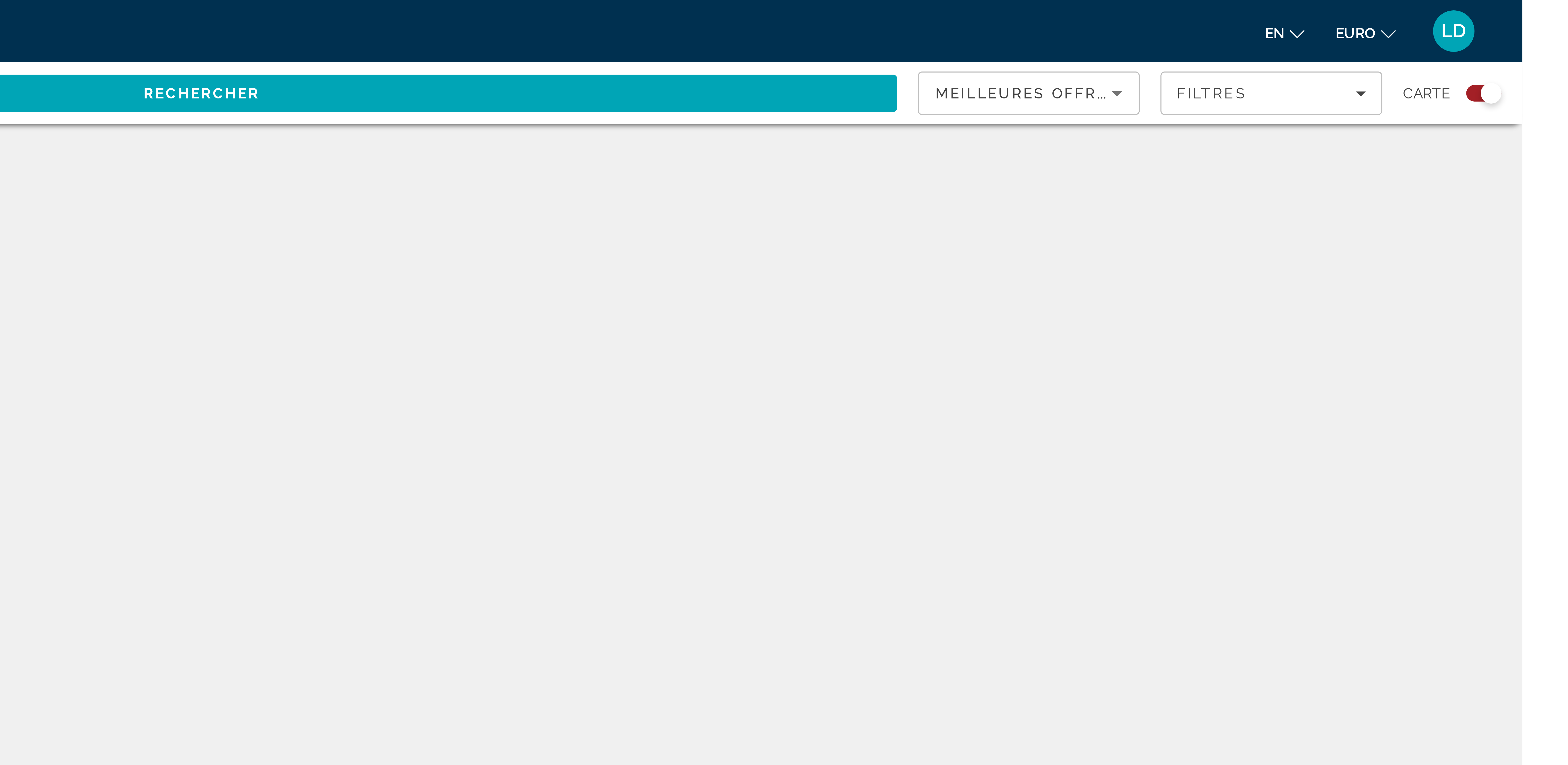
click at [396, 23] on div "Widget de recherche" at bounding box center [1558, 23] width 9 height 4
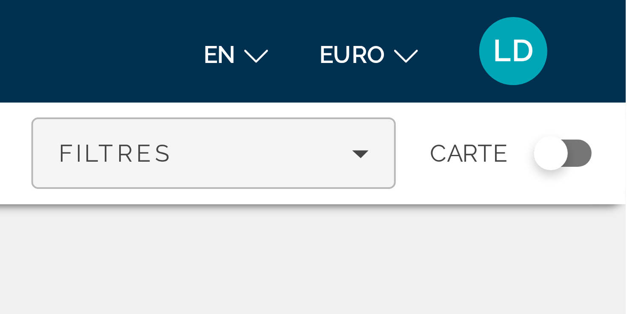
drag, startPoint x: 2493, startPoint y: 1, endPoint x: 567, endPoint y: 46, distance: 1926.5
click at [567, 46] on span "Filtres" at bounding box center [541, 38] width 90 height 20
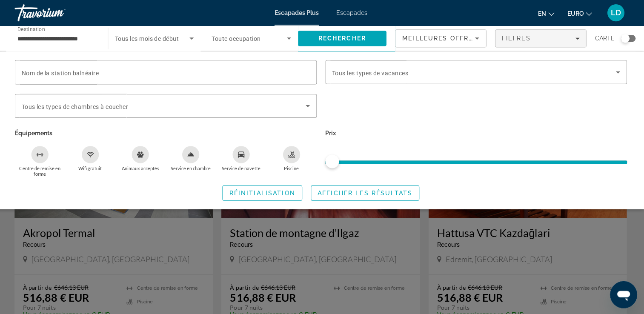
scroll to position [0, 0]
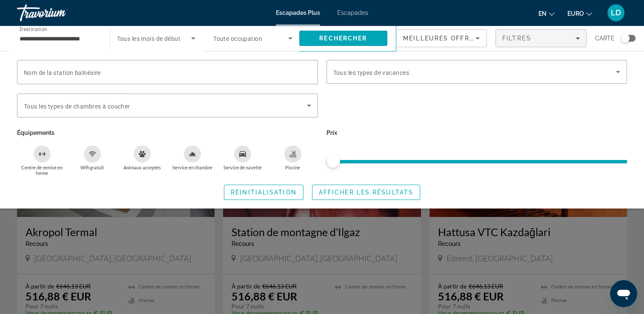
click at [415, 101] on div "Widget de recherche" at bounding box center [476, 110] width 309 height 33
click at [541, 111] on div "Widget de recherche" at bounding box center [476, 110] width 309 height 33
click at [488, 242] on div "Widget de recherche" at bounding box center [322, 221] width 644 height 186
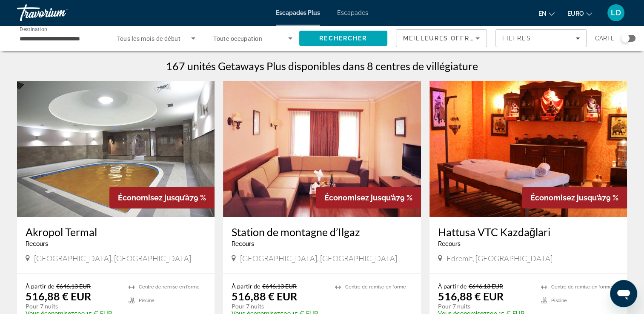
click at [634, 38] on div "Widget de recherche" at bounding box center [628, 38] width 14 height 7
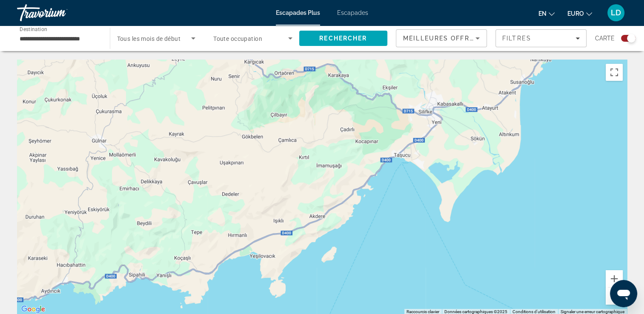
drag, startPoint x: 376, startPoint y: 188, endPoint x: 537, endPoint y: 11, distance: 239.3
click at [537, 11] on div "**********" at bounding box center [322, 157] width 644 height 314
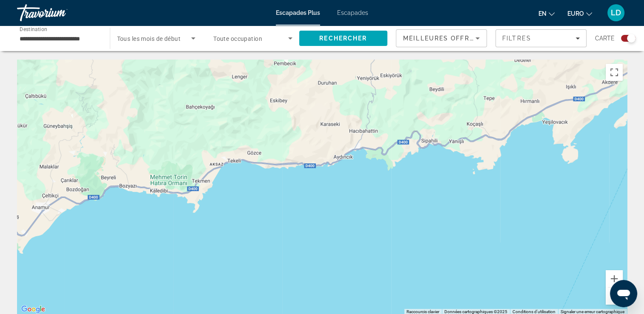
drag, startPoint x: 179, startPoint y: 164, endPoint x: 467, endPoint y: 30, distance: 317.7
click at [608, 297] on button "Zoom arrière" at bounding box center [614, 296] width 17 height 17
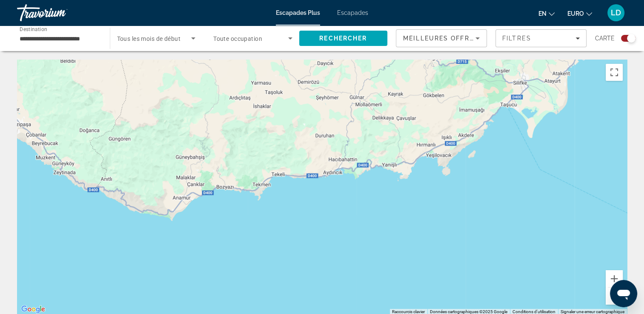
click at [608, 297] on button "Zoom arrière" at bounding box center [614, 296] width 17 height 17
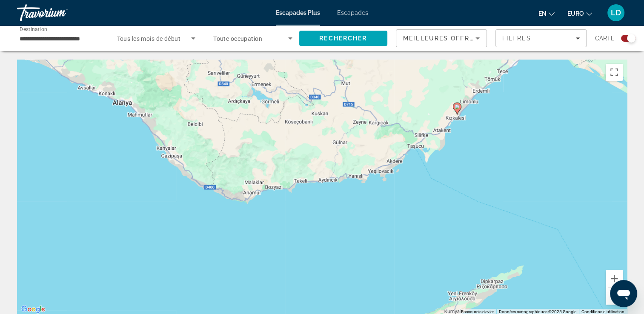
click at [608, 297] on button "Zoom arrière" at bounding box center [614, 296] width 17 height 17
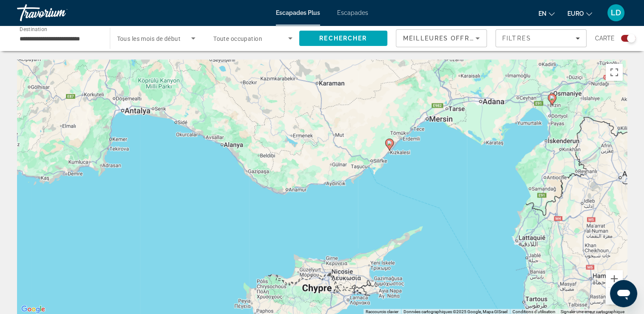
click at [608, 297] on button "Zoom arrière" at bounding box center [614, 296] width 17 height 17
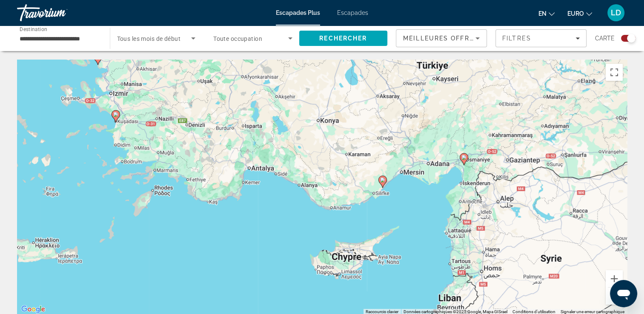
drag, startPoint x: 341, startPoint y: 194, endPoint x: 370, endPoint y: 214, distance: 35.1
click at [370, 214] on div "Pour activer le glissement avec le clavier, appuyez sur Alt+Entrée. Une fois ce…" at bounding box center [322, 187] width 610 height 255
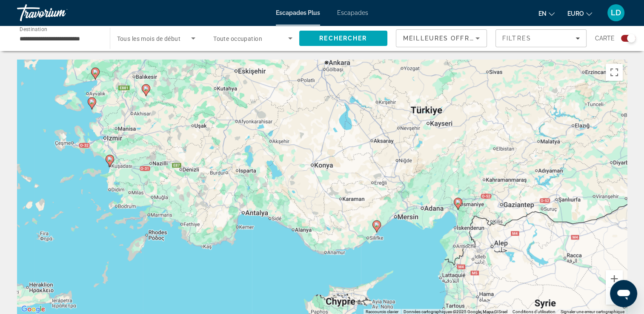
drag, startPoint x: 284, startPoint y: 195, endPoint x: 280, endPoint y: 242, distance: 47.4
click at [280, 242] on div "Pour activer le glissement avec le clavier, appuyez sur Alt+Entrée. Une fois ce…" at bounding box center [322, 187] width 610 height 255
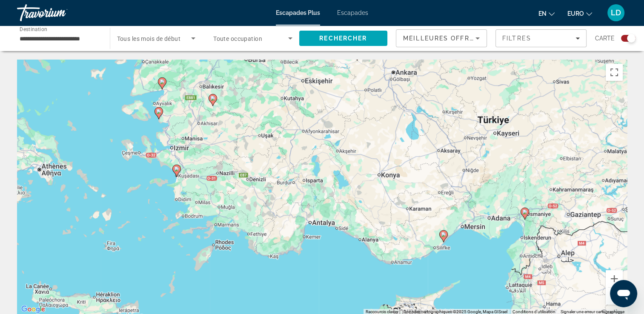
drag, startPoint x: 395, startPoint y: 209, endPoint x: 472, endPoint y: 217, distance: 77.1
click at [472, 217] on div "Pour activer le glissement avec le clavier, appuyez sur Alt+Entrée. Une fois ce…" at bounding box center [322, 187] width 610 height 255
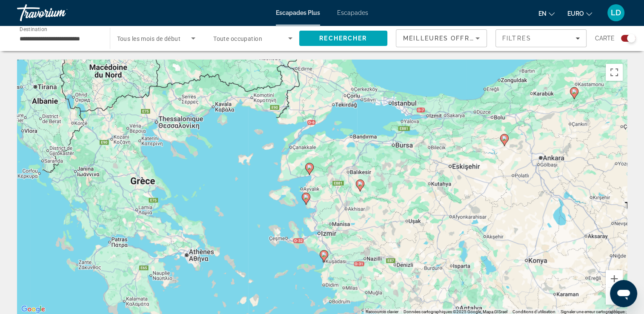
drag, startPoint x: 238, startPoint y: 230, endPoint x: 386, endPoint y: 316, distance: 171.1
click at [386, 314] on html "**********" at bounding box center [322, 157] width 644 height 314
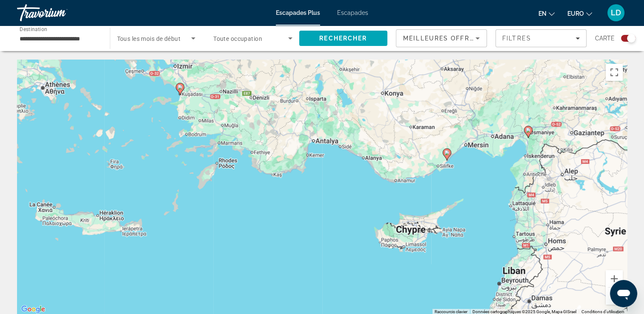
drag, startPoint x: 305, startPoint y: 229, endPoint x: 162, endPoint y: 63, distance: 218.5
click at [162, 63] on div "Pour activer le glissement avec le clavier, appuyez sur Alt+Entrée. Une fois ce…" at bounding box center [322, 187] width 610 height 255
click at [624, 37] on div "Widget de recherche" at bounding box center [628, 38] width 14 height 7
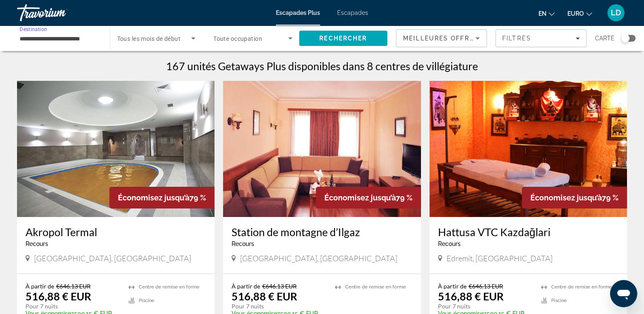
click at [90, 42] on input "**********" at bounding box center [59, 39] width 79 height 10
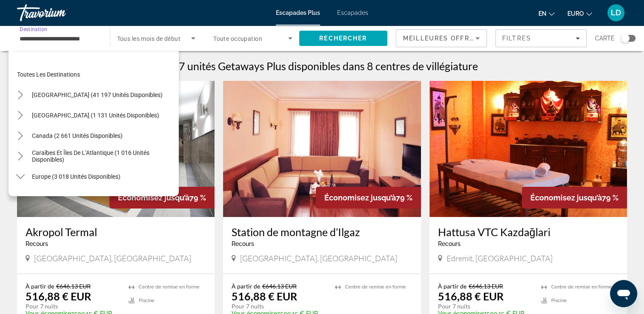
scroll to position [418, 0]
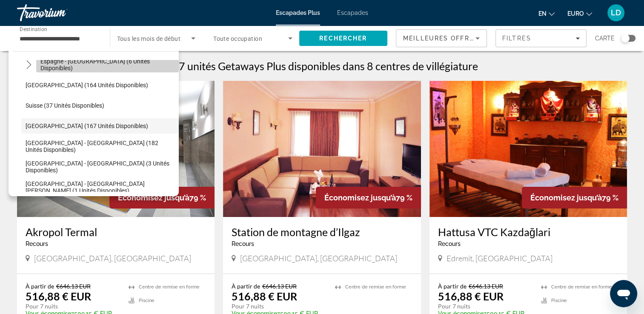
click at [109, 65] on span "Espagne - [GEOGRAPHIC_DATA] (6 unités disponibles)" at bounding box center [107, 65] width 134 height 14
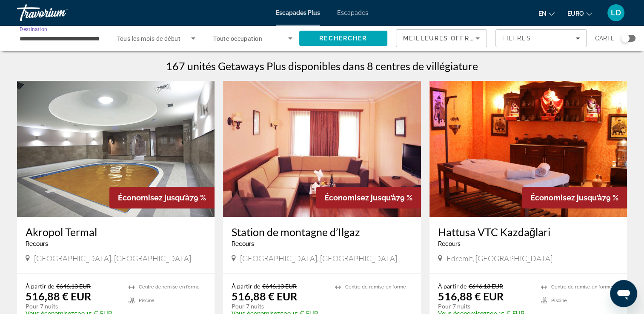
click at [290, 38] on icon "Widget de recherche" at bounding box center [290, 38] width 4 height 2
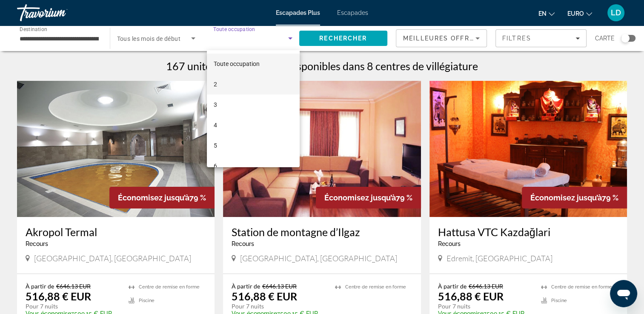
click at [256, 88] on mat-option "2" at bounding box center [253, 84] width 93 height 20
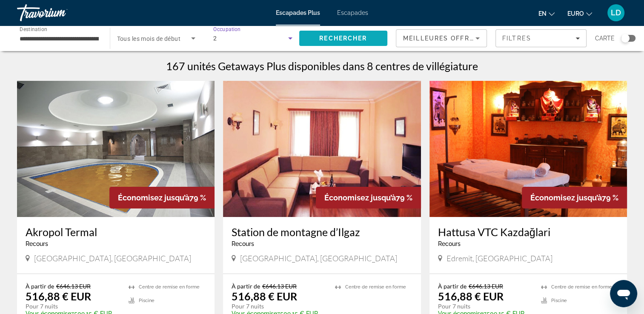
click at [313, 37] on span "Rechercher" at bounding box center [343, 38] width 89 height 20
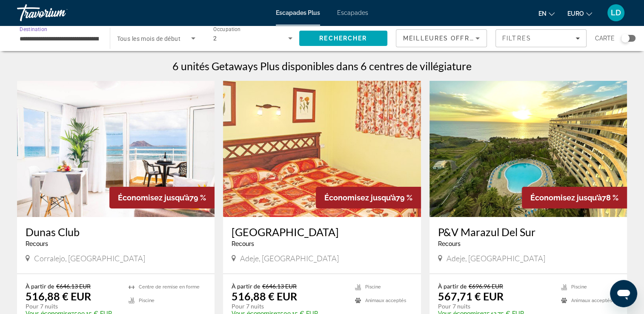
click at [78, 40] on input "**********" at bounding box center [59, 39] width 79 height 10
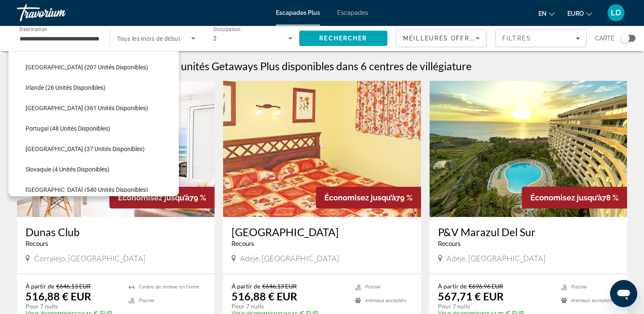
scroll to position [278, 0]
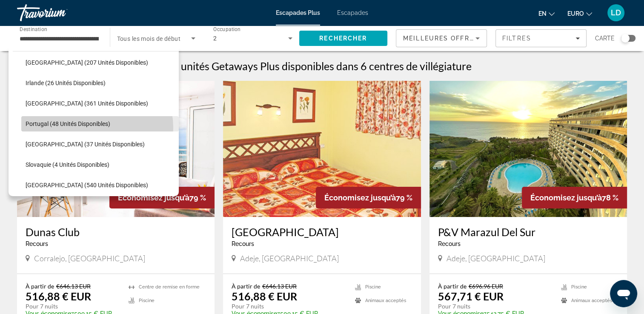
click at [94, 127] on span "Sélectionnez la destination : Portugal (48 unités disponibles)" at bounding box center [100, 124] width 158 height 20
type input "**********"
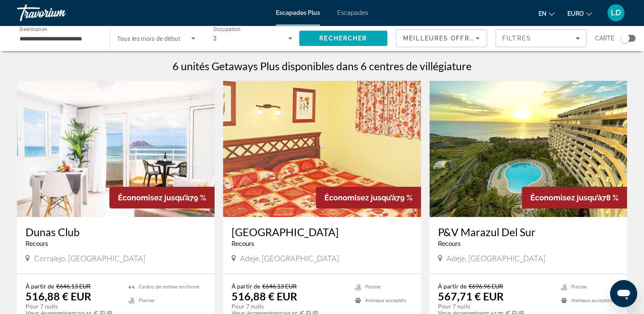
click at [180, 38] on span "Tous les mois de début" at bounding box center [149, 38] width 64 height 7
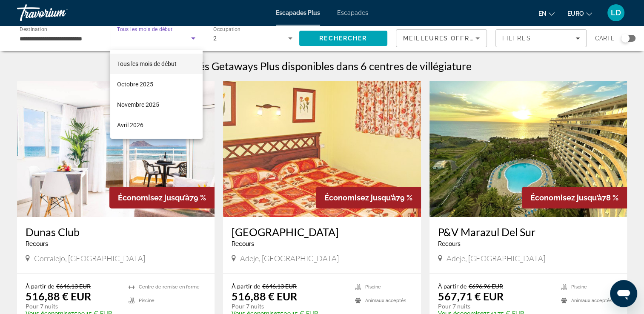
click at [155, 60] on span "Tous les mois de début" at bounding box center [147, 63] width 60 height 7
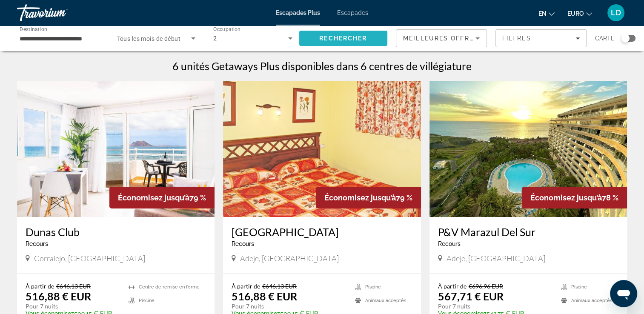
click at [331, 37] on span "Rechercher" at bounding box center [343, 38] width 48 height 7
